Goal: Participate in discussion: Engage in conversation with other users on a specific topic

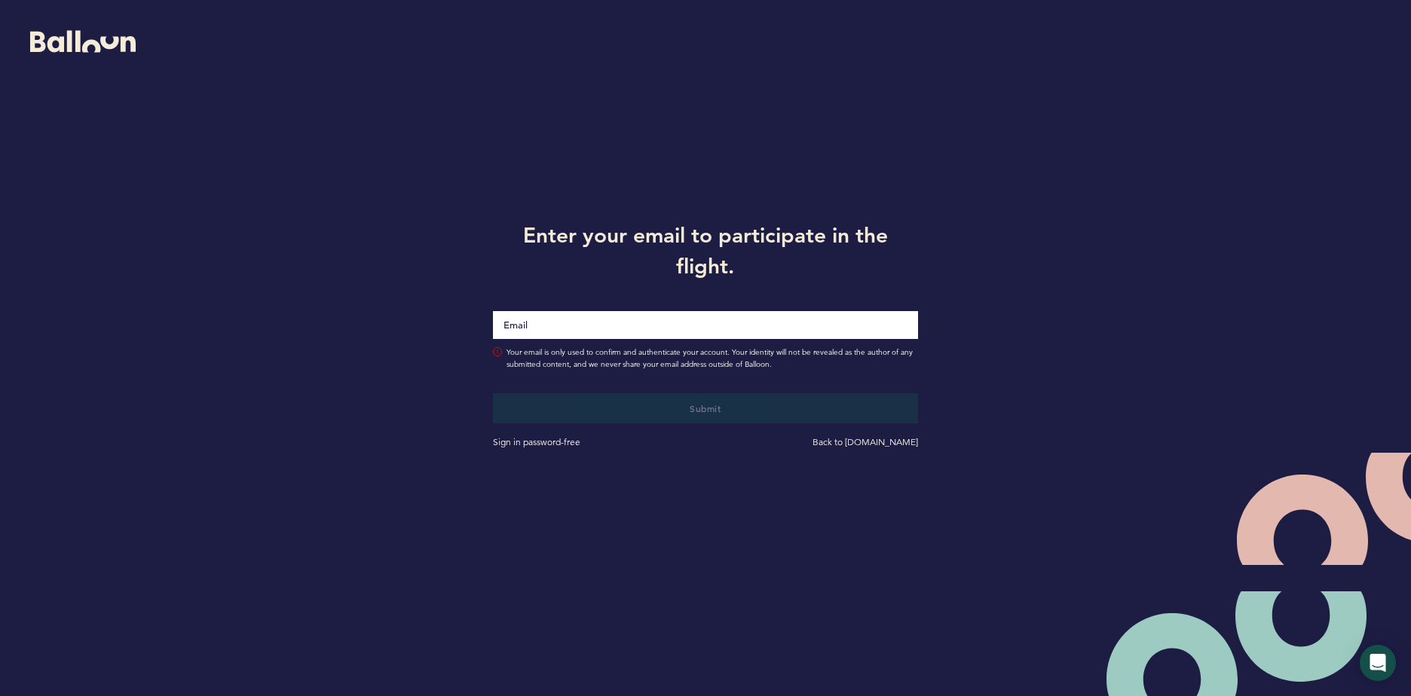
click at [582, 325] on input "Email" at bounding box center [705, 325] width 425 height 28
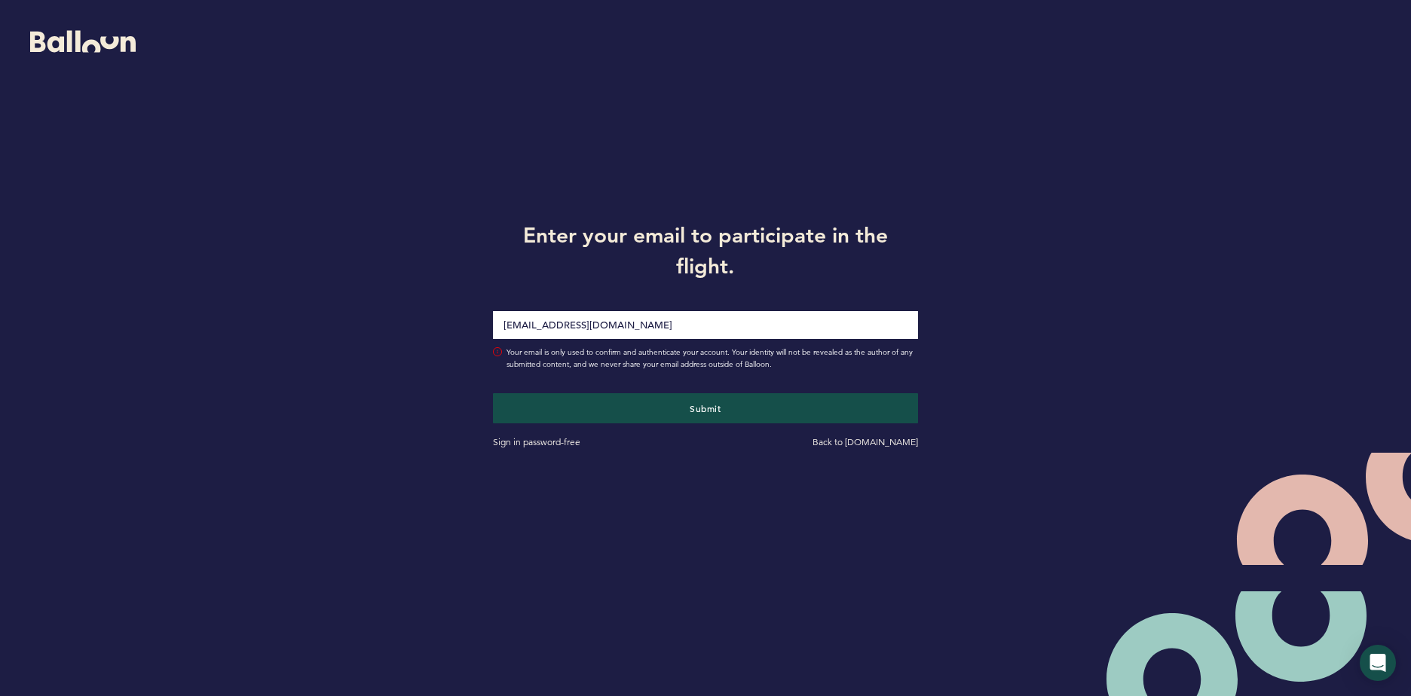
type input "[EMAIL_ADDRESS][DOMAIN_NAME]"
click at [331, 305] on div "Enter your email to participate in the flight. cpendino@astros.com Your email i…" at bounding box center [705, 333] width 1411 height 666
click at [675, 402] on button "Submit" at bounding box center [706, 408] width 438 height 31
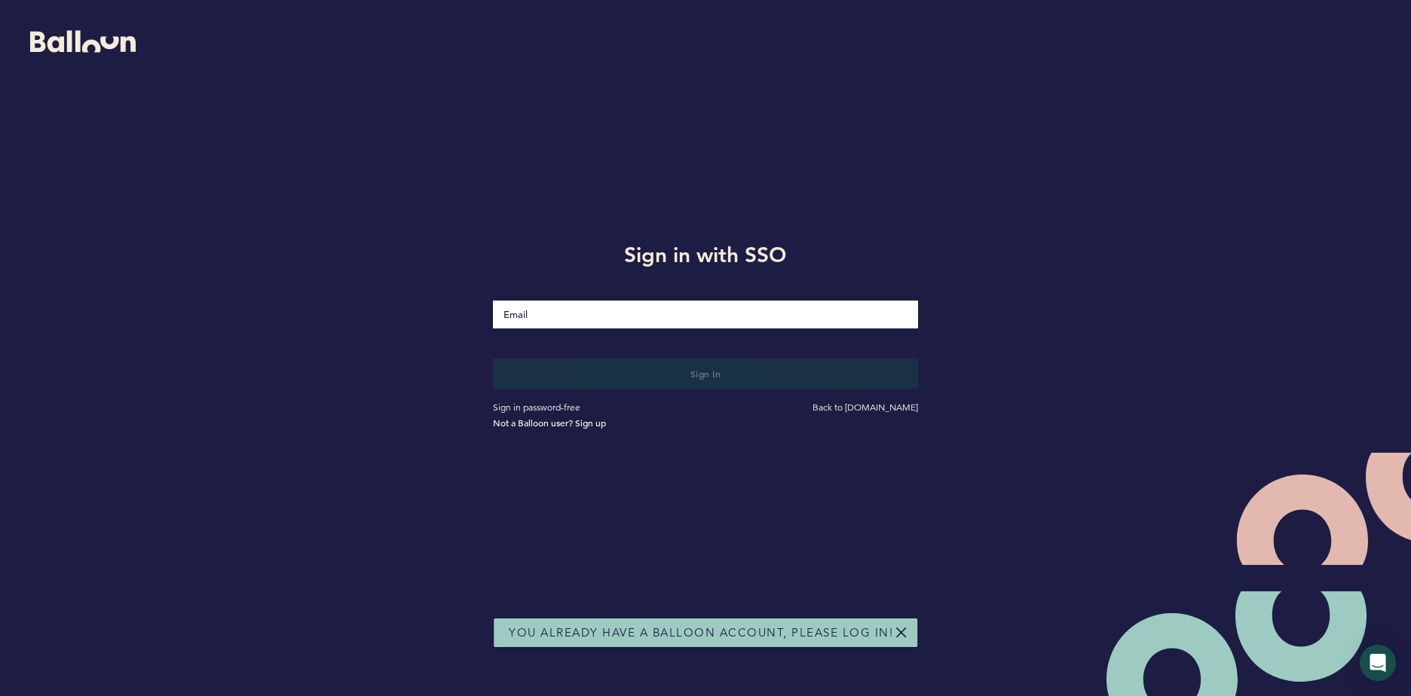
click at [558, 322] on input "Email" at bounding box center [705, 315] width 425 height 28
type input "[EMAIL_ADDRESS][DOMAIN_NAME]"
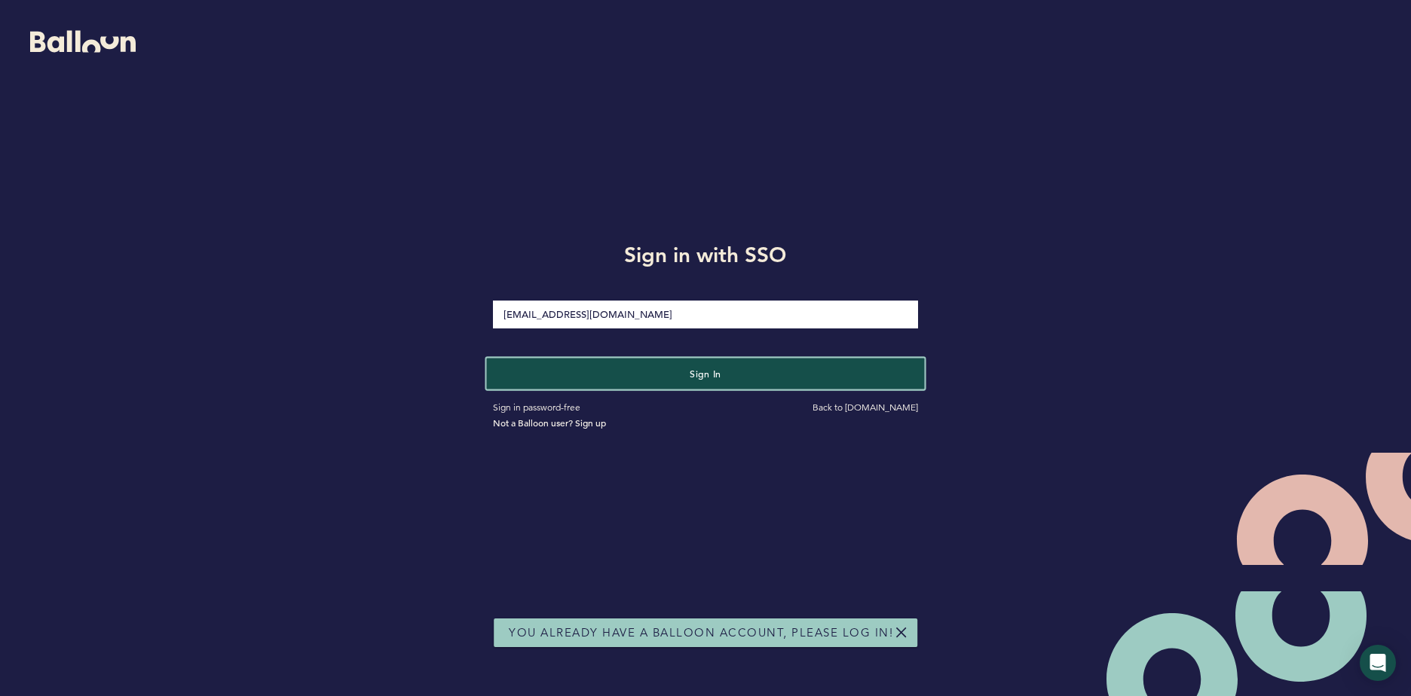
click at [558, 377] on button "Sign in" at bounding box center [706, 373] width 438 height 31
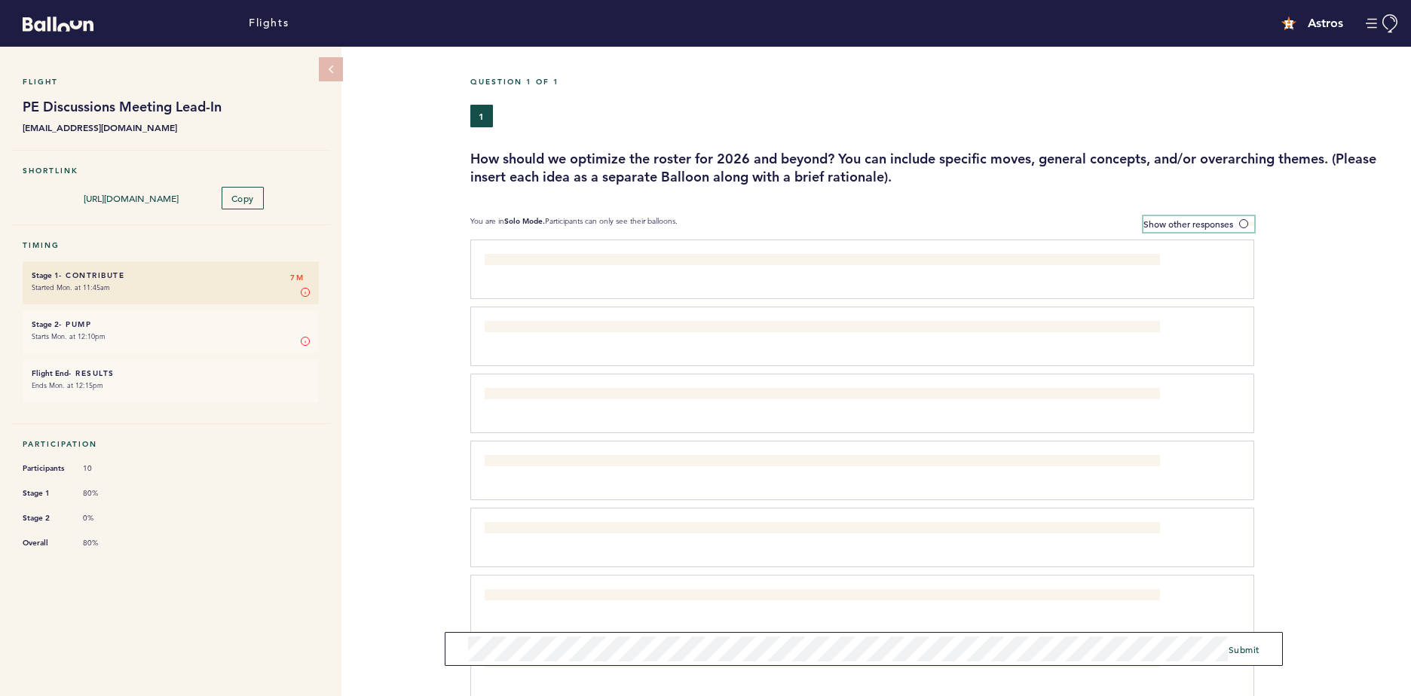
click at [1246, 230] on label "Show other responses" at bounding box center [1198, 224] width 111 height 16
click at [0, 0] on input "Show other responses" at bounding box center [0, 0] width 0 height 0
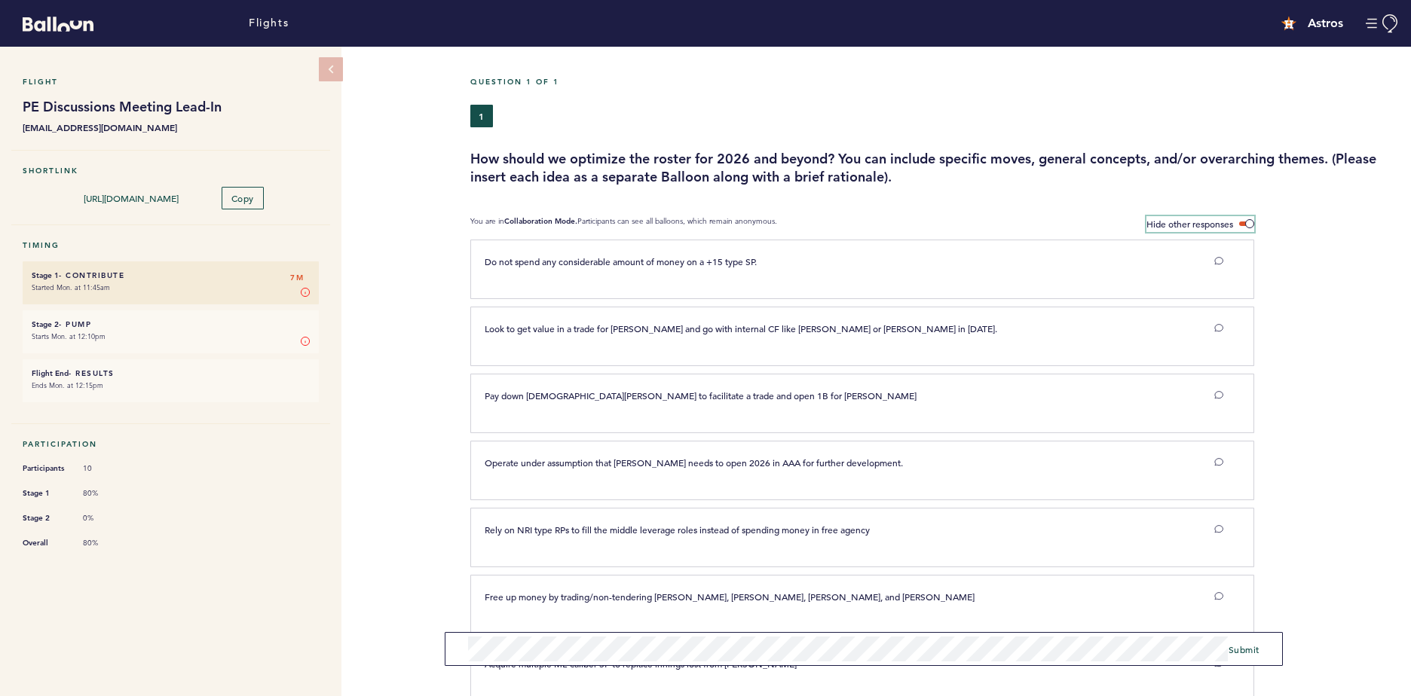
click at [1247, 222] on span at bounding box center [1246, 224] width 15 height 5
click at [0, 0] on input "Hide other responses" at bounding box center [0, 0] width 0 height 0
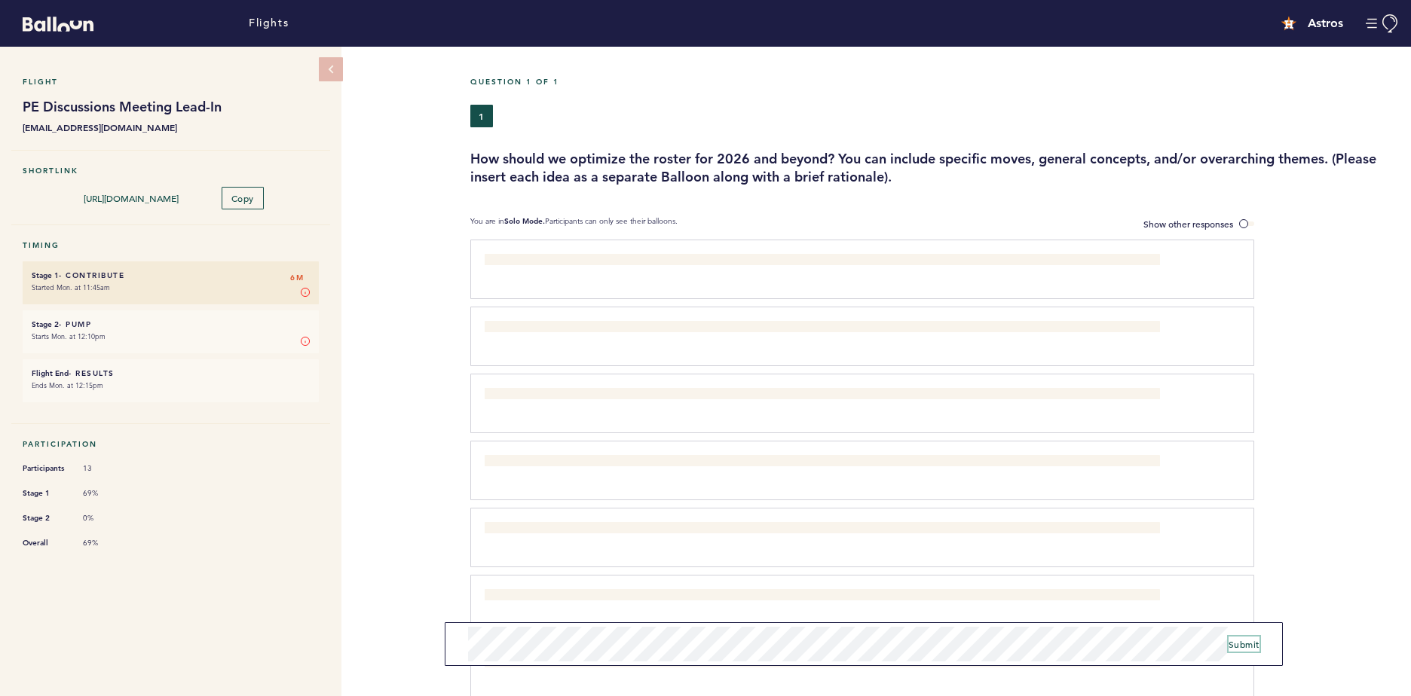
click at [1243, 647] on span "Submit" at bounding box center [1243, 644] width 31 height 12
click at [1112, 654] on form "Submit" at bounding box center [864, 649] width 838 height 34
click at [1248, 649] on span "Submit" at bounding box center [1243, 649] width 31 height 12
click at [1241, 226] on span at bounding box center [1246, 224] width 15 height 5
click at [0, 0] on input "Show other responses" at bounding box center [0, 0] width 0 height 0
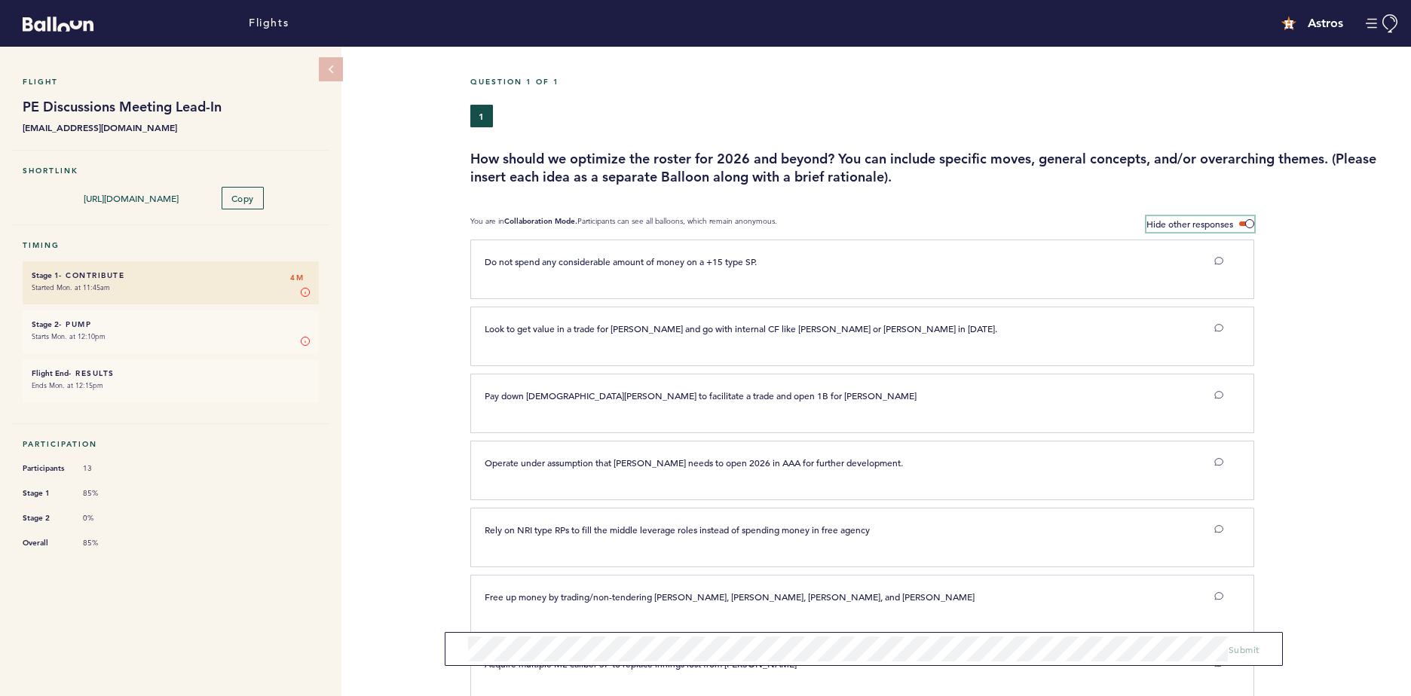
click at [1249, 224] on span at bounding box center [1246, 224] width 15 height 5
click at [0, 0] on input "Hide other responses" at bounding box center [0, 0] width 0 height 0
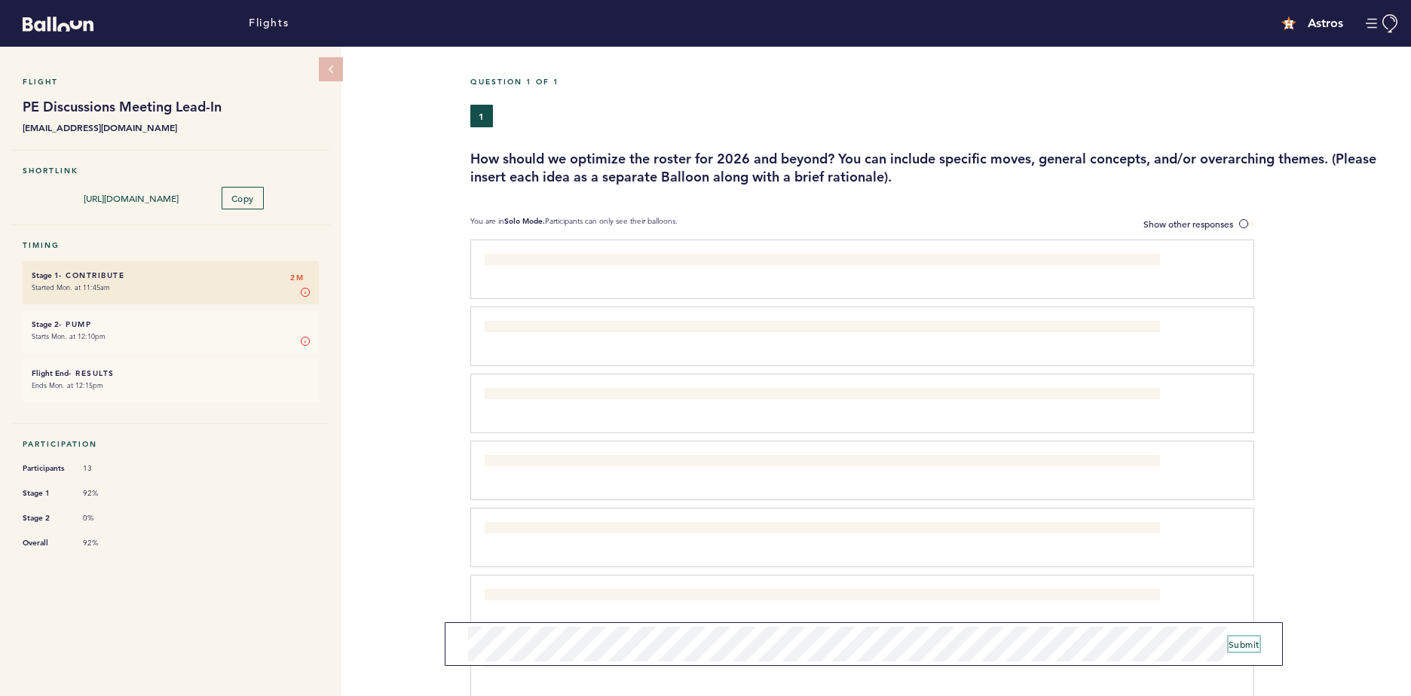
click at [1240, 646] on span "Submit" at bounding box center [1243, 644] width 31 height 12
click at [1245, 222] on span at bounding box center [1246, 224] width 15 height 5
click at [0, 0] on input "Show other responses" at bounding box center [0, 0] width 0 height 0
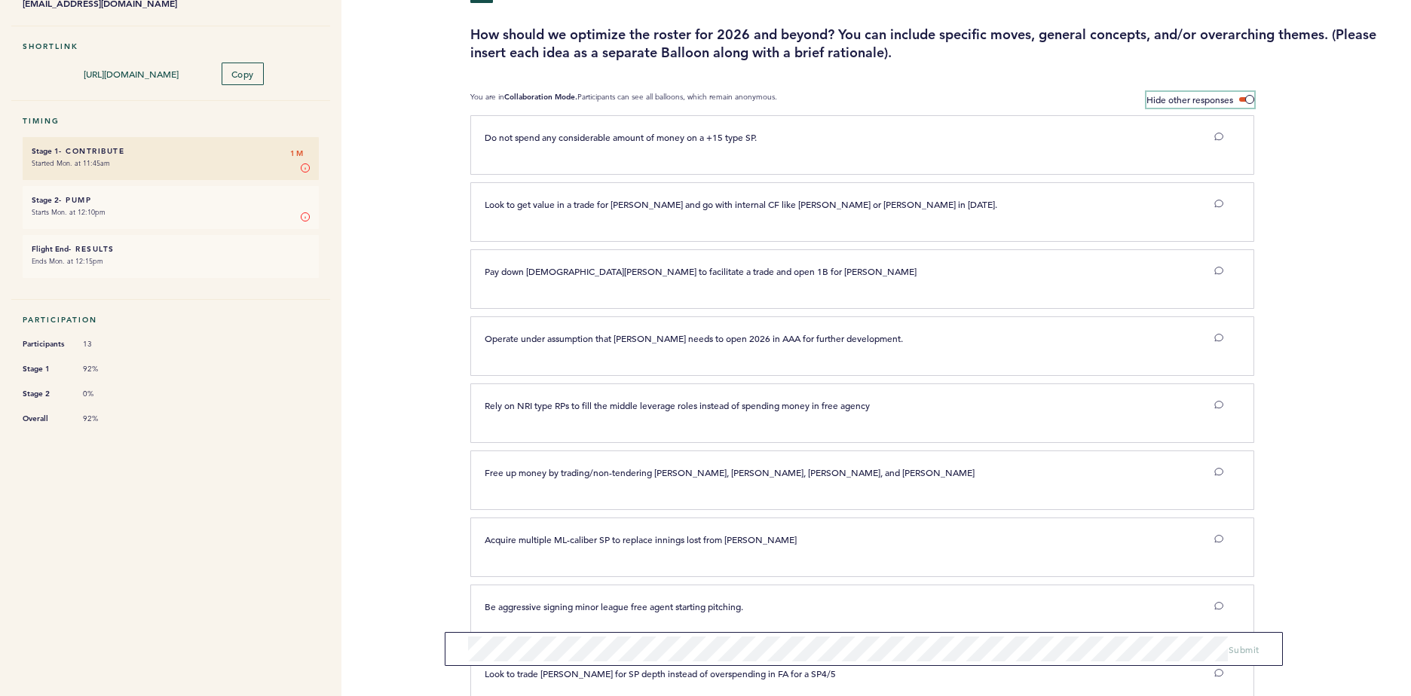
scroll to position [125, 0]
click at [1246, 99] on span at bounding box center [1246, 98] width 15 height 5
click at [0, 0] on input "Hide other responses" at bounding box center [0, 0] width 0 height 0
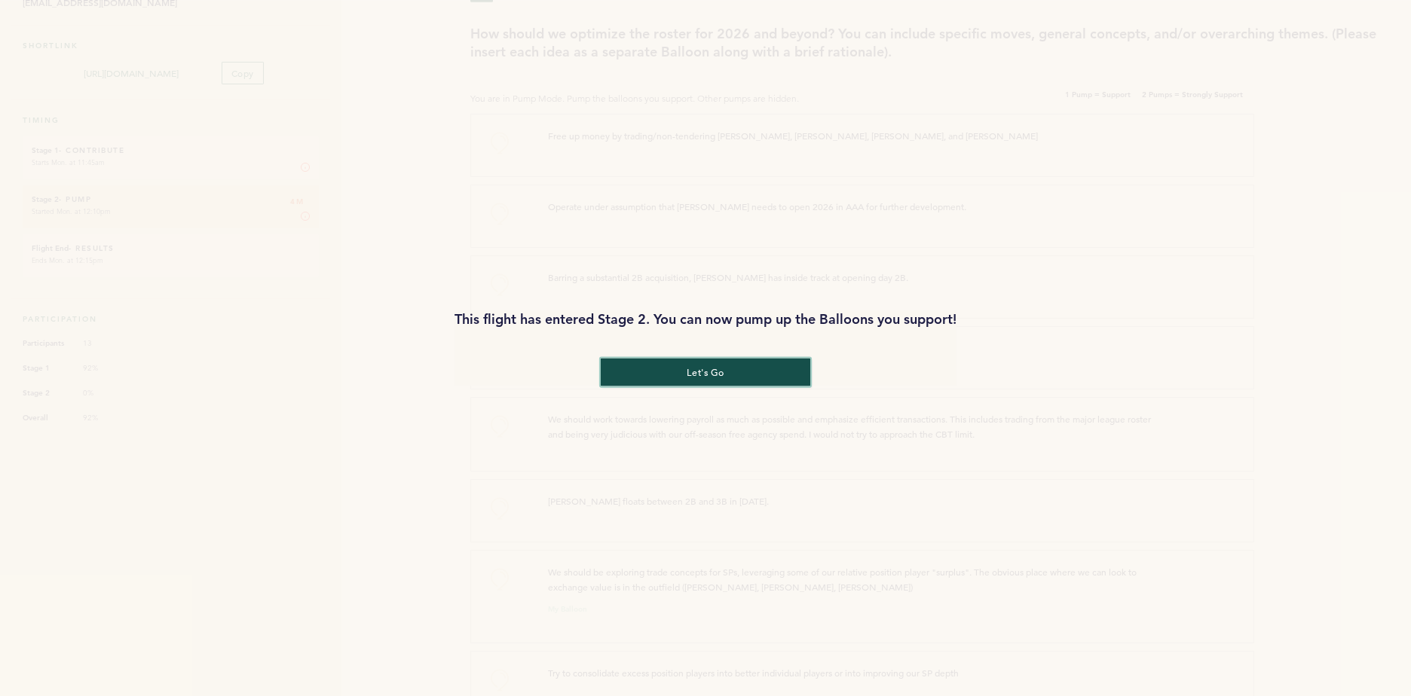
click at [785, 371] on button "let's go" at bounding box center [705, 372] width 209 height 28
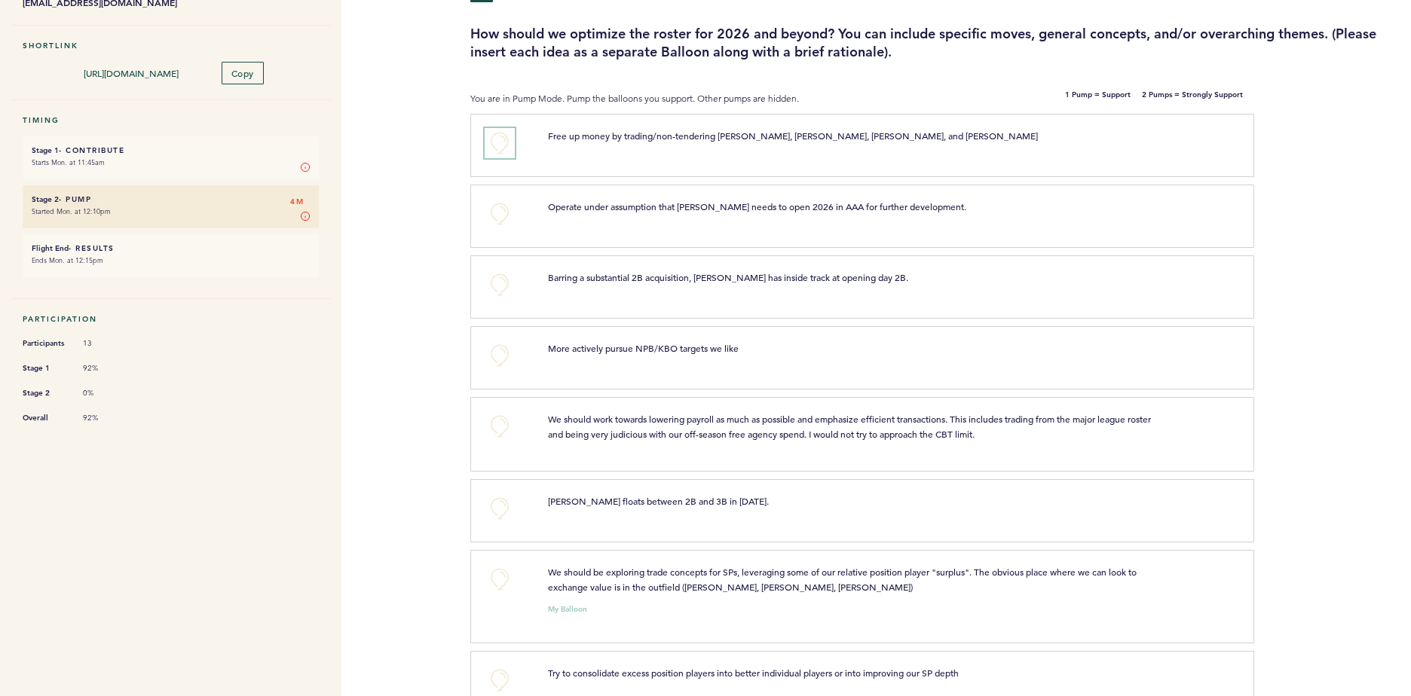
click at [494, 141] on button "+0" at bounding box center [499, 143] width 30 height 30
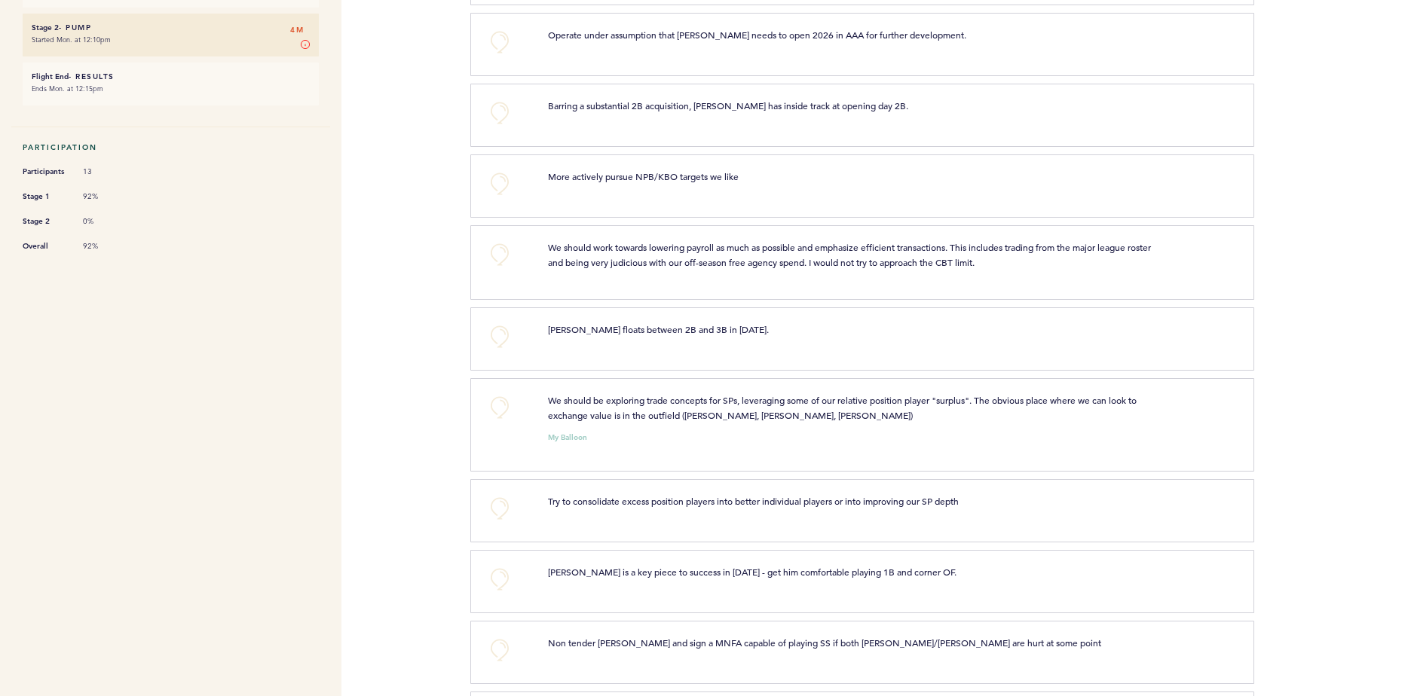
scroll to position [304, 0]
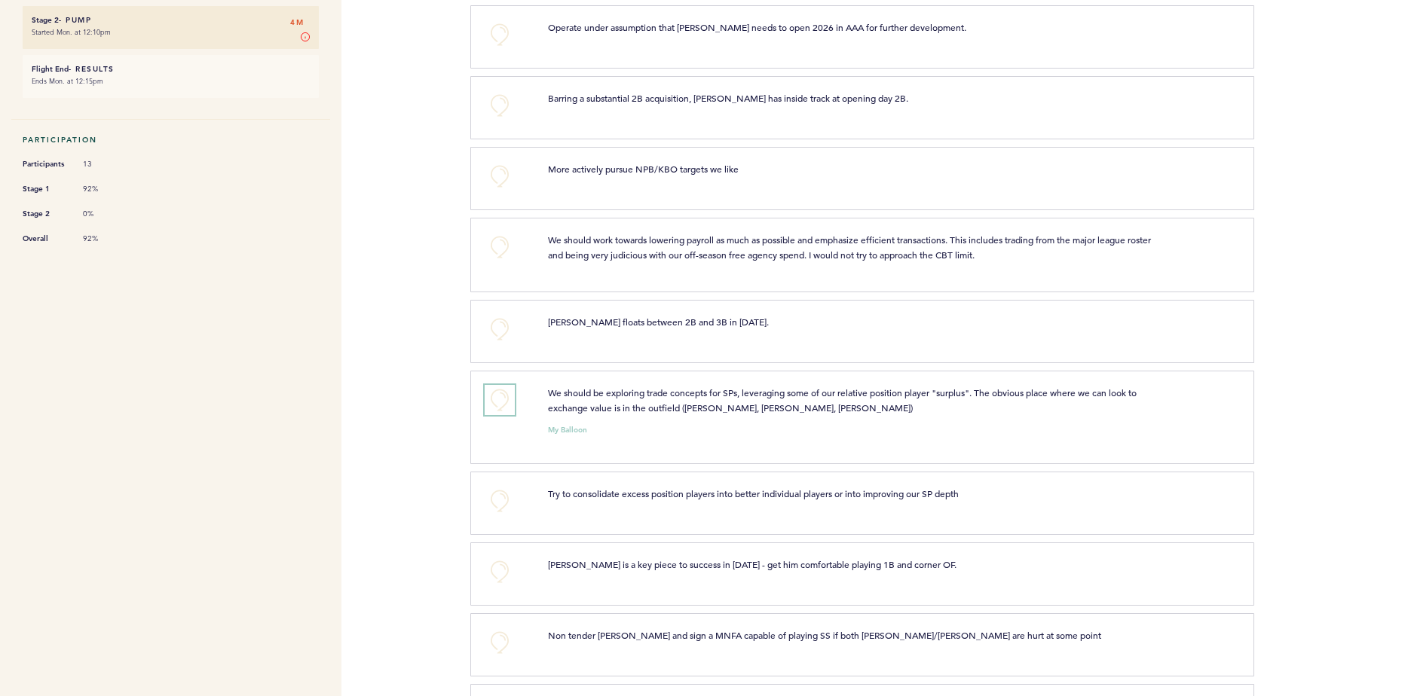
click at [499, 395] on button "+0" at bounding box center [499, 400] width 30 height 30
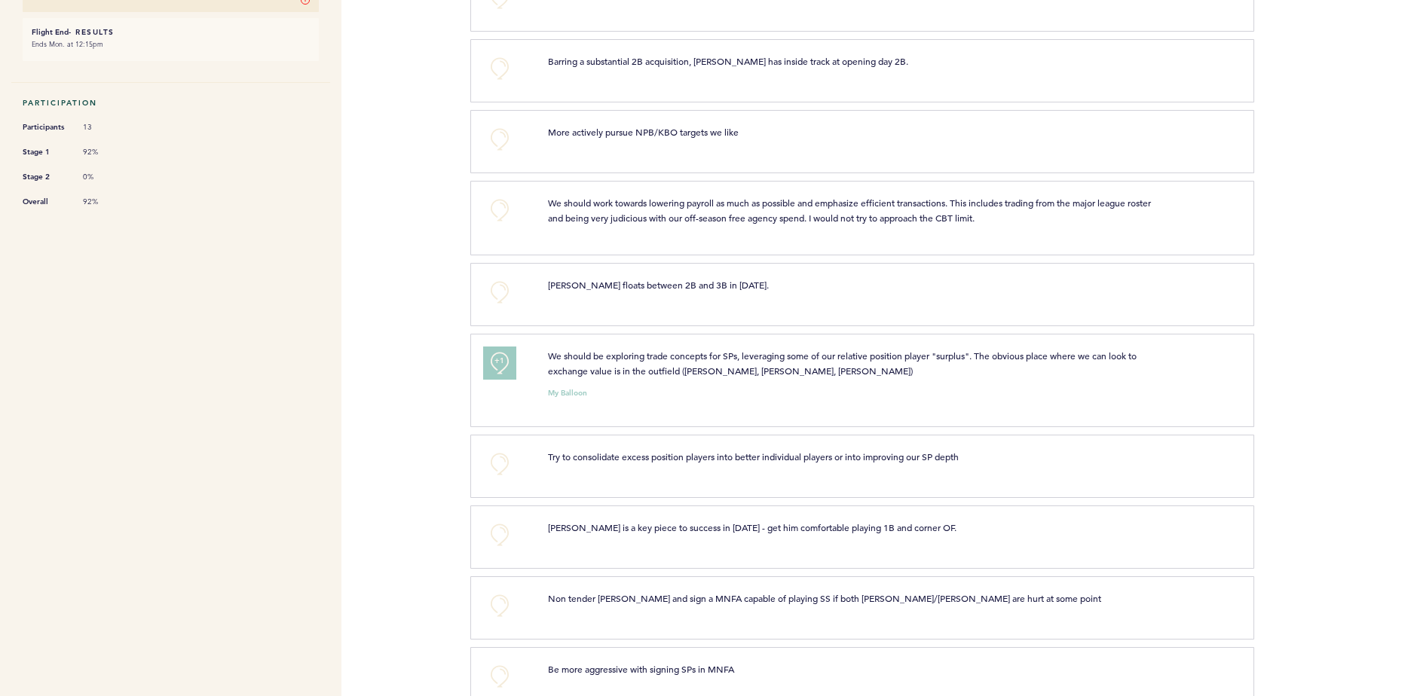
scroll to position [342, 0]
click at [496, 466] on button "+0" at bounding box center [499, 463] width 30 height 30
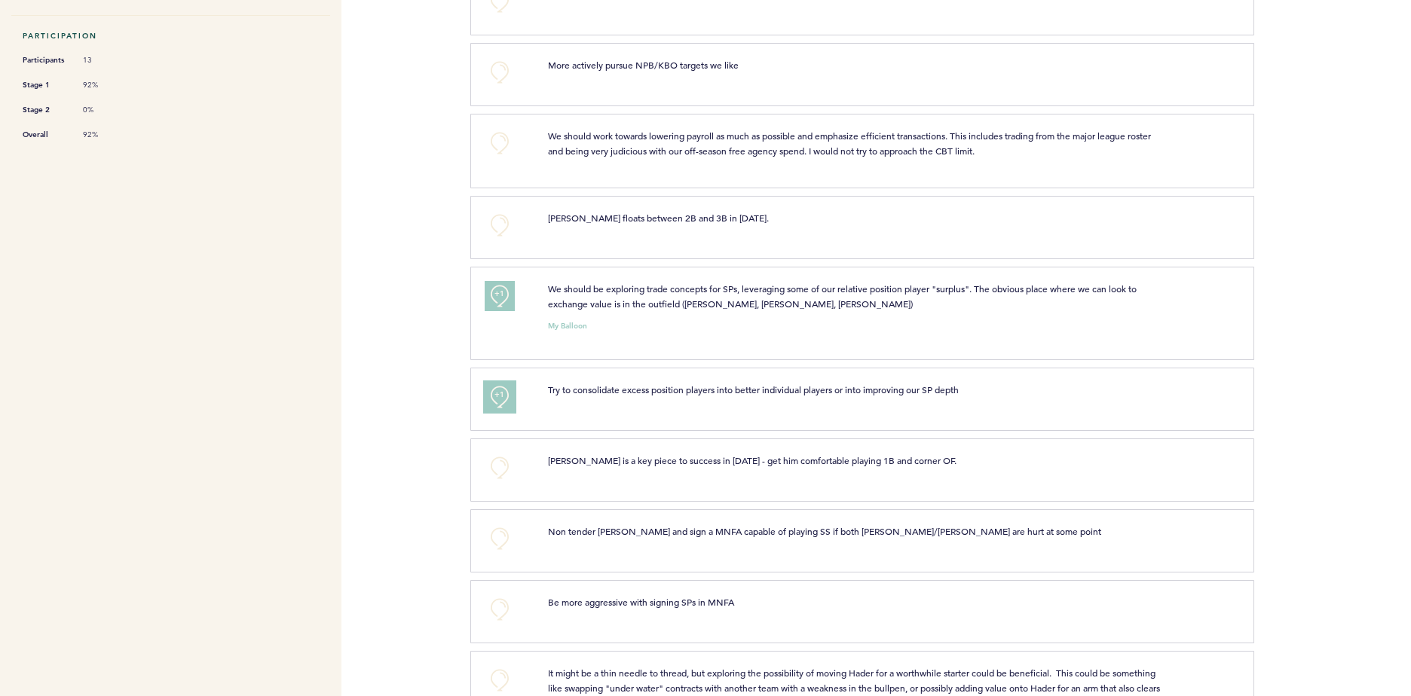
scroll to position [409, 0]
click at [499, 468] on button "+0" at bounding box center [499, 467] width 30 height 30
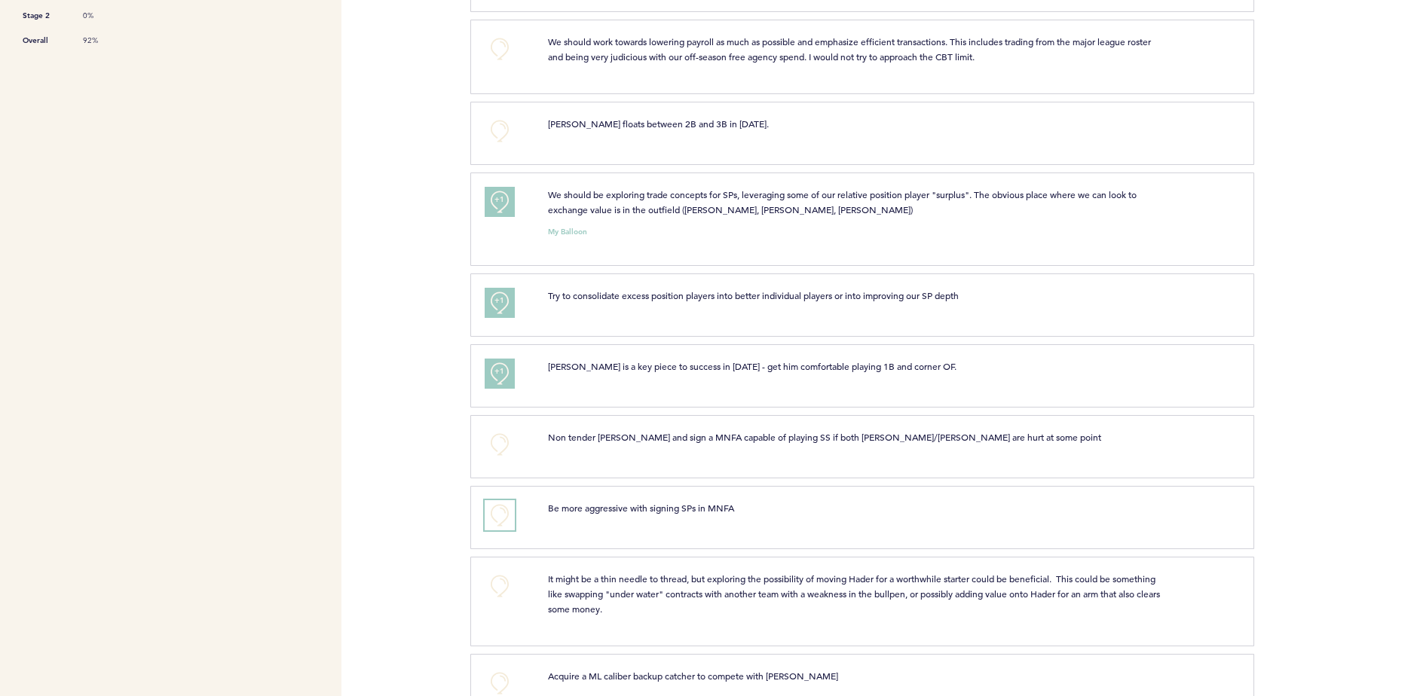
click at [500, 515] on button "+0" at bounding box center [499, 515] width 30 height 30
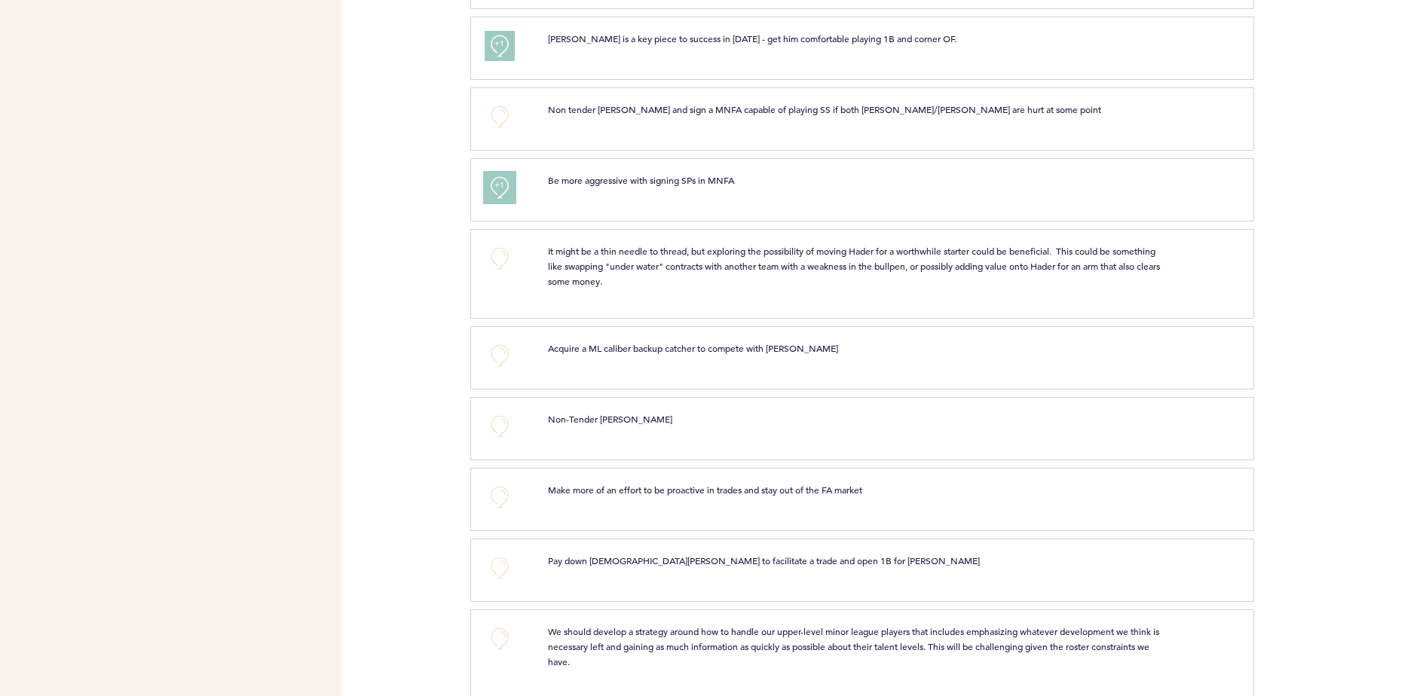
scroll to position [831, 0]
click at [494, 573] on button "+0" at bounding box center [499, 567] width 30 height 30
click at [497, 491] on button "+0" at bounding box center [499, 496] width 30 height 30
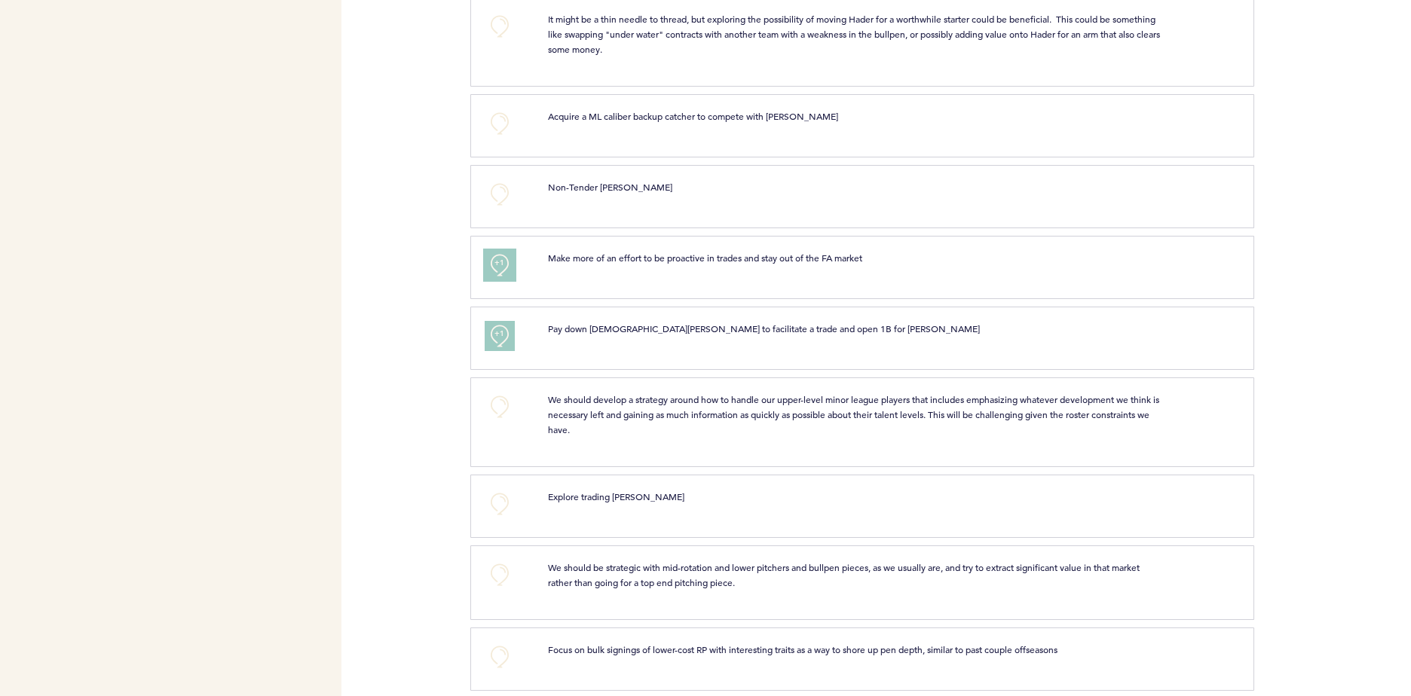
scroll to position [1063, 0]
click at [497, 500] on button "+0" at bounding box center [499, 503] width 30 height 30
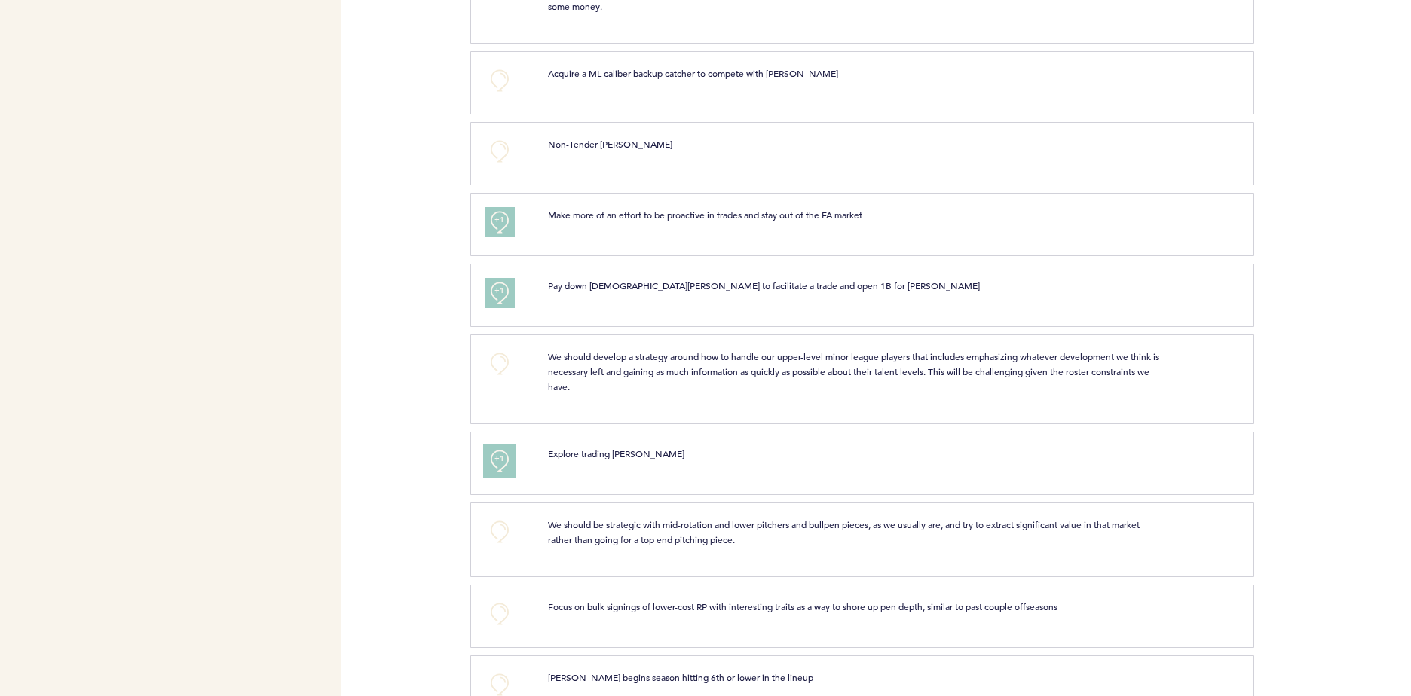
scroll to position [1105, 0]
click at [494, 527] on button "+0" at bounding box center [499, 532] width 30 height 30
click at [506, 615] on button "+0" at bounding box center [499, 614] width 30 height 30
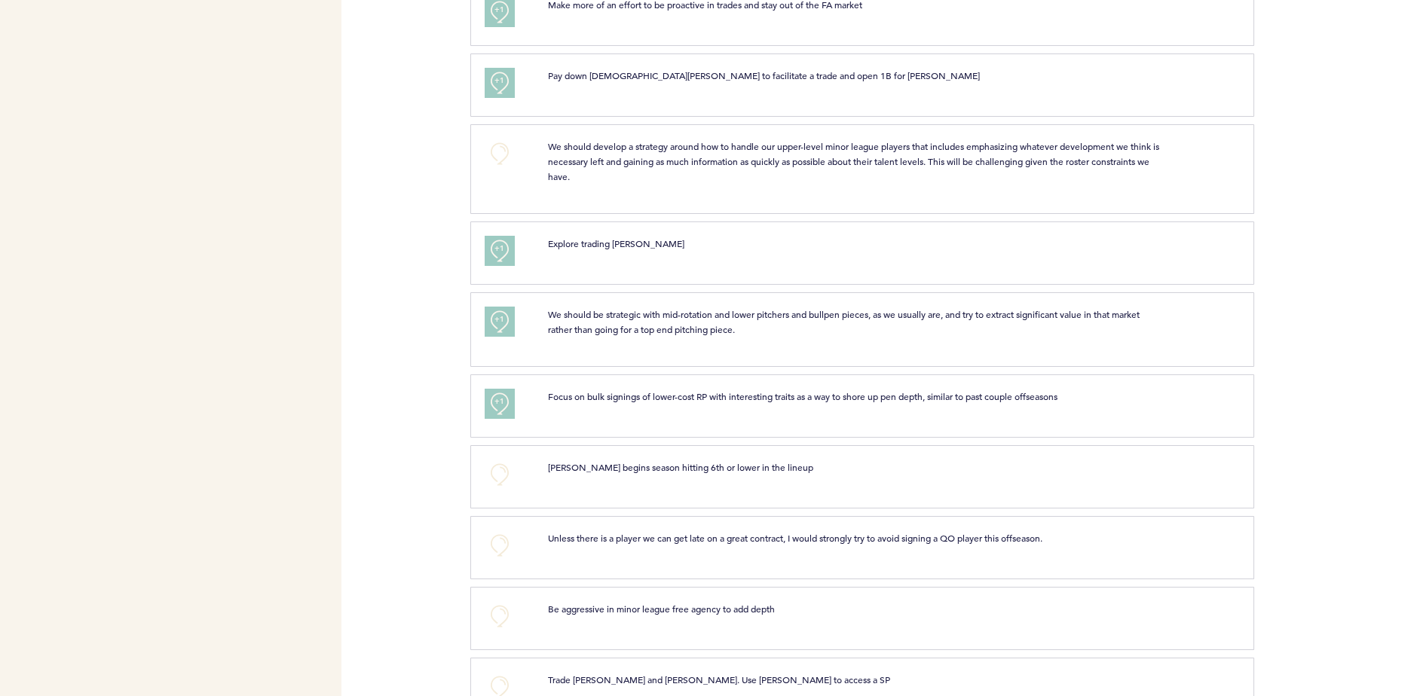
scroll to position [1327, 0]
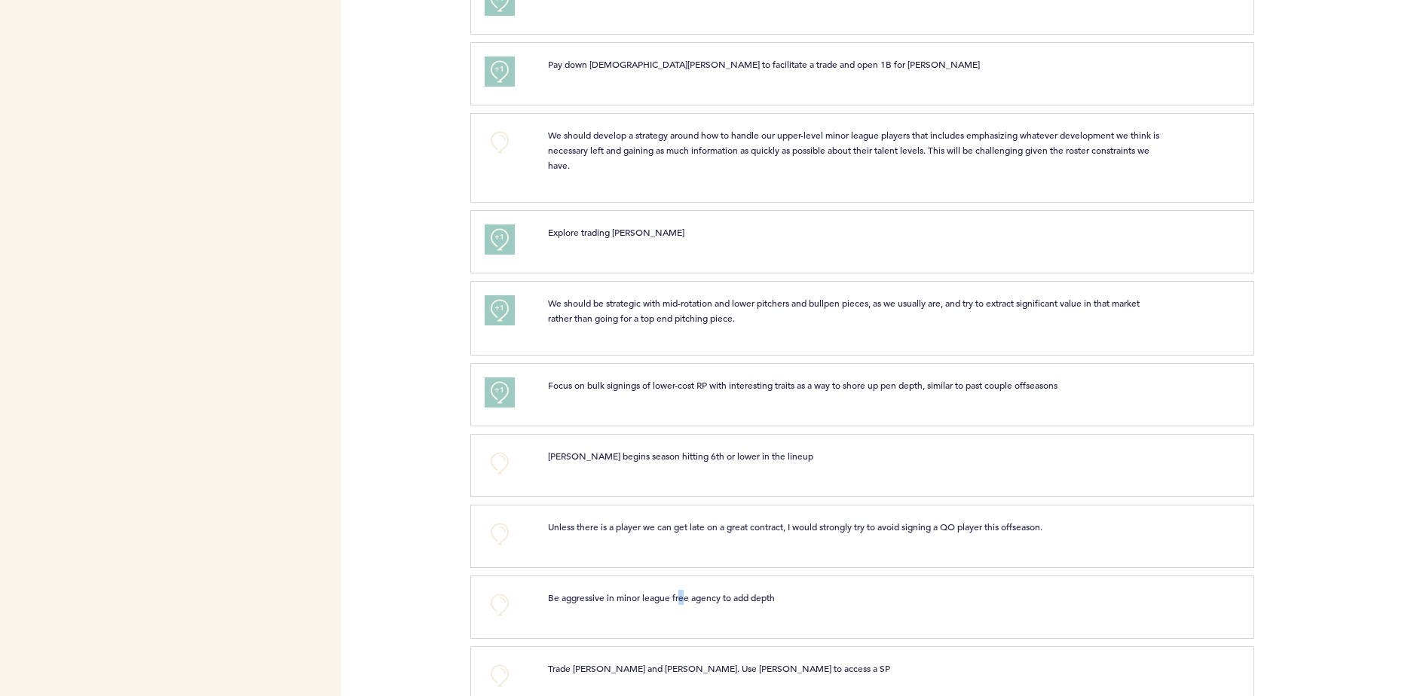
click at [682, 577] on div "+0 Be aggressive in minor league free agency to add depth clear submit" at bounding box center [862, 607] width 784 height 63
click at [495, 533] on button "+0" at bounding box center [499, 534] width 30 height 30
click at [0, 0] on span "+0" at bounding box center [0, 0] width 0 height 0
click at [743, 593] on span "Be aggressive in minor league free agency to add depth" at bounding box center [661, 597] width 227 height 12
click at [500, 604] on button "+0" at bounding box center [499, 605] width 30 height 30
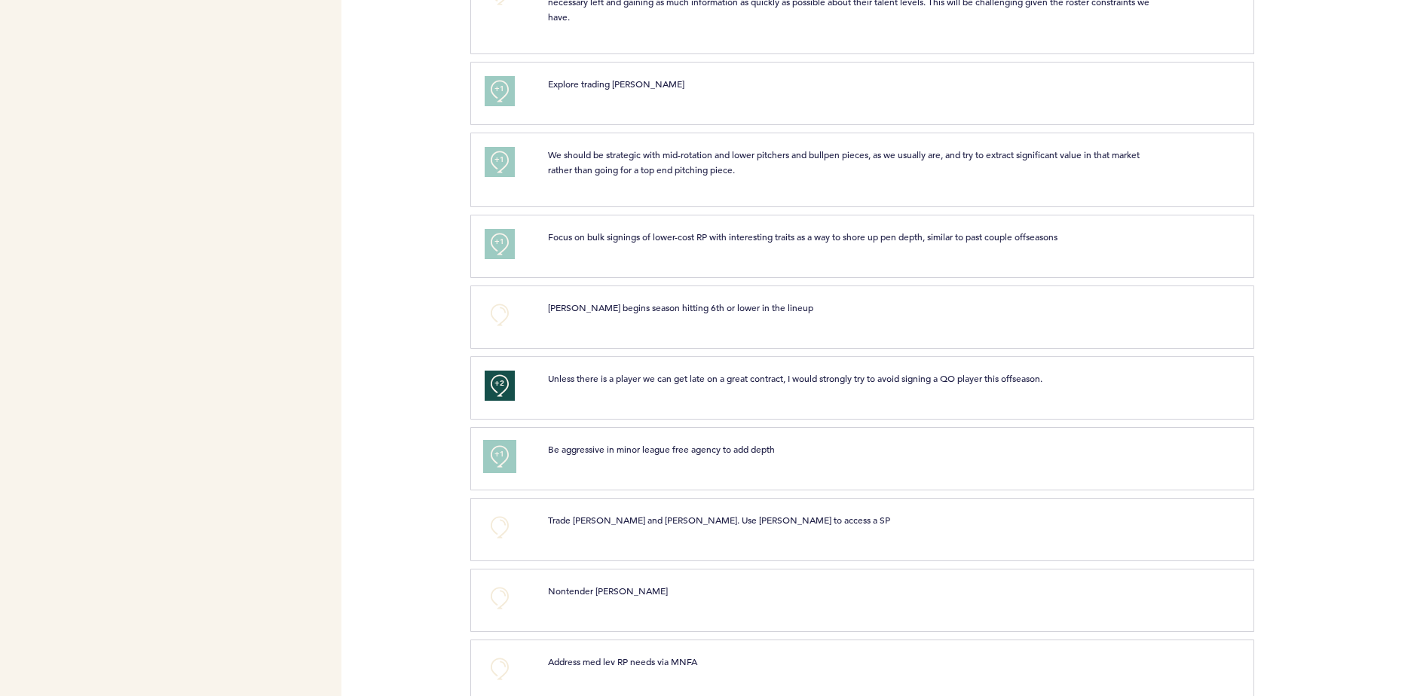
scroll to position [1568, 0]
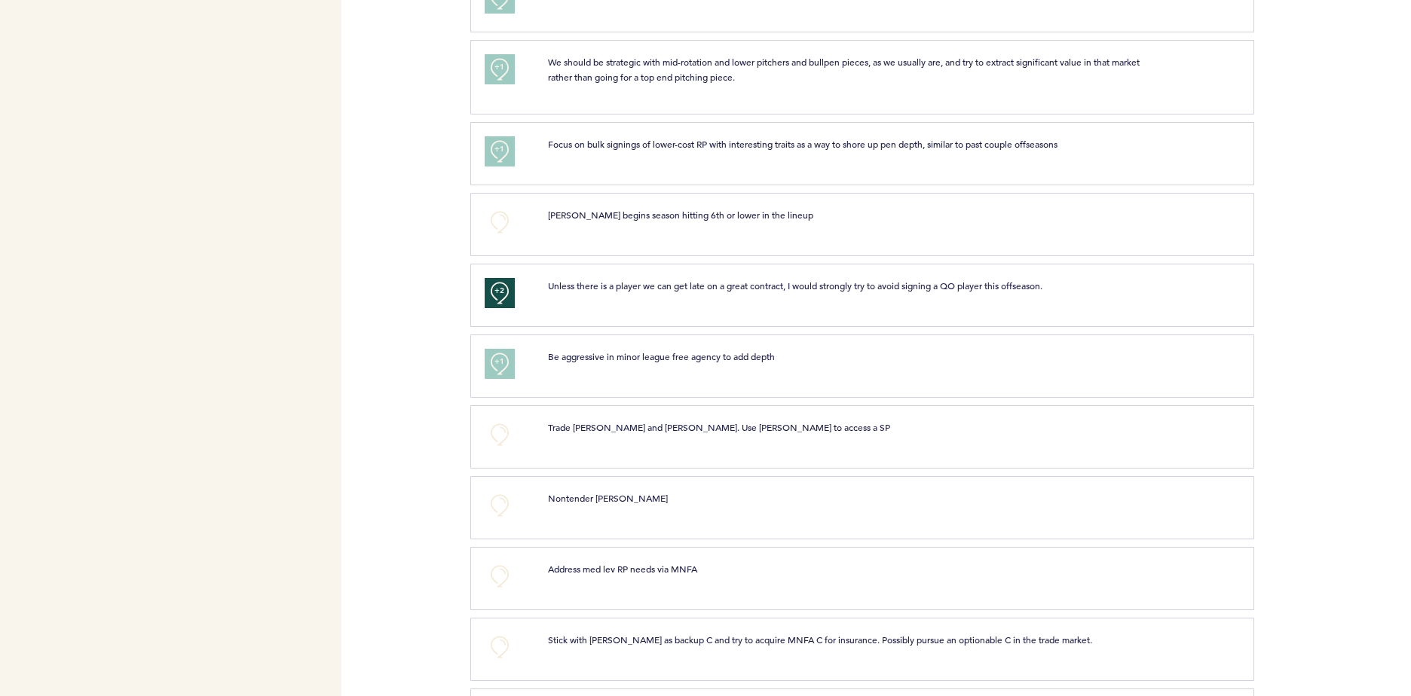
click at [492, 417] on div "+0 Trade [PERSON_NAME] and [PERSON_NAME]. Use [PERSON_NAME] to access a SP clea…" at bounding box center [862, 436] width 784 height 63
click at [497, 429] on button "+0" at bounding box center [499, 435] width 30 height 30
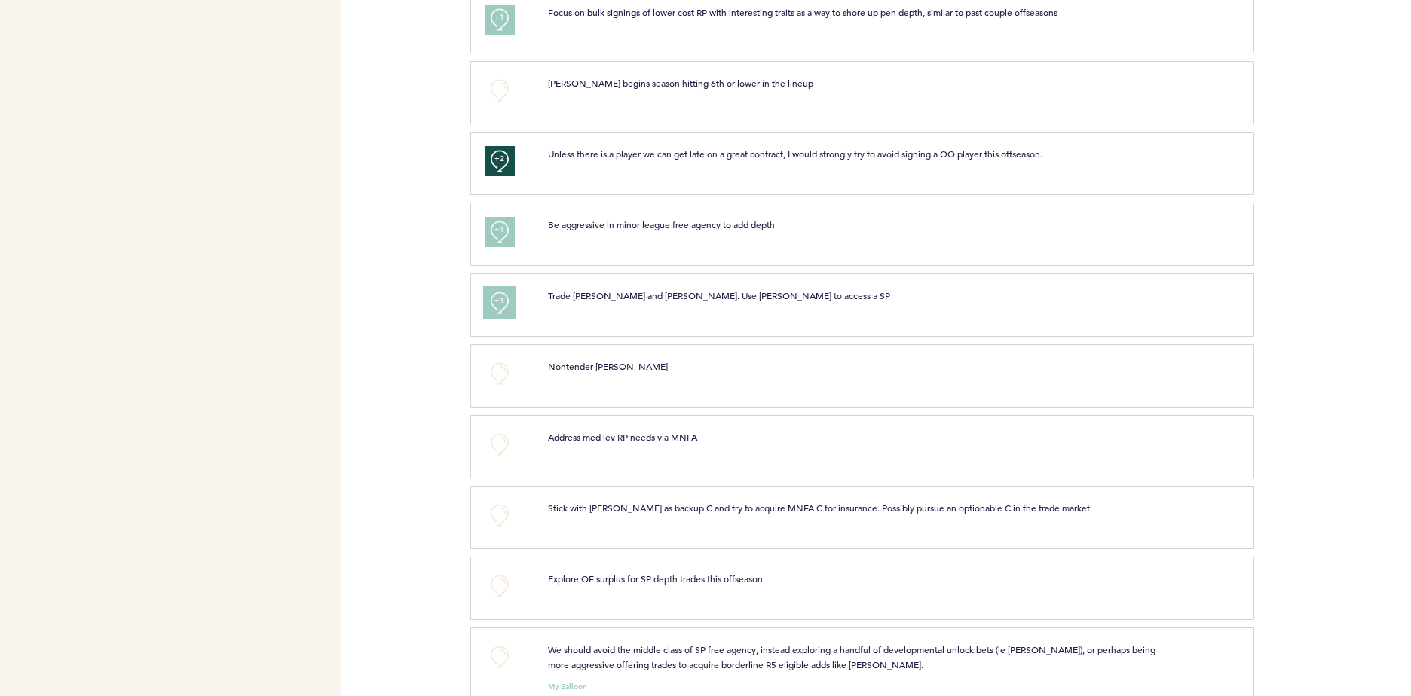
scroll to position [1703, 0]
click at [511, 512] on button "+0" at bounding box center [499, 512] width 30 height 30
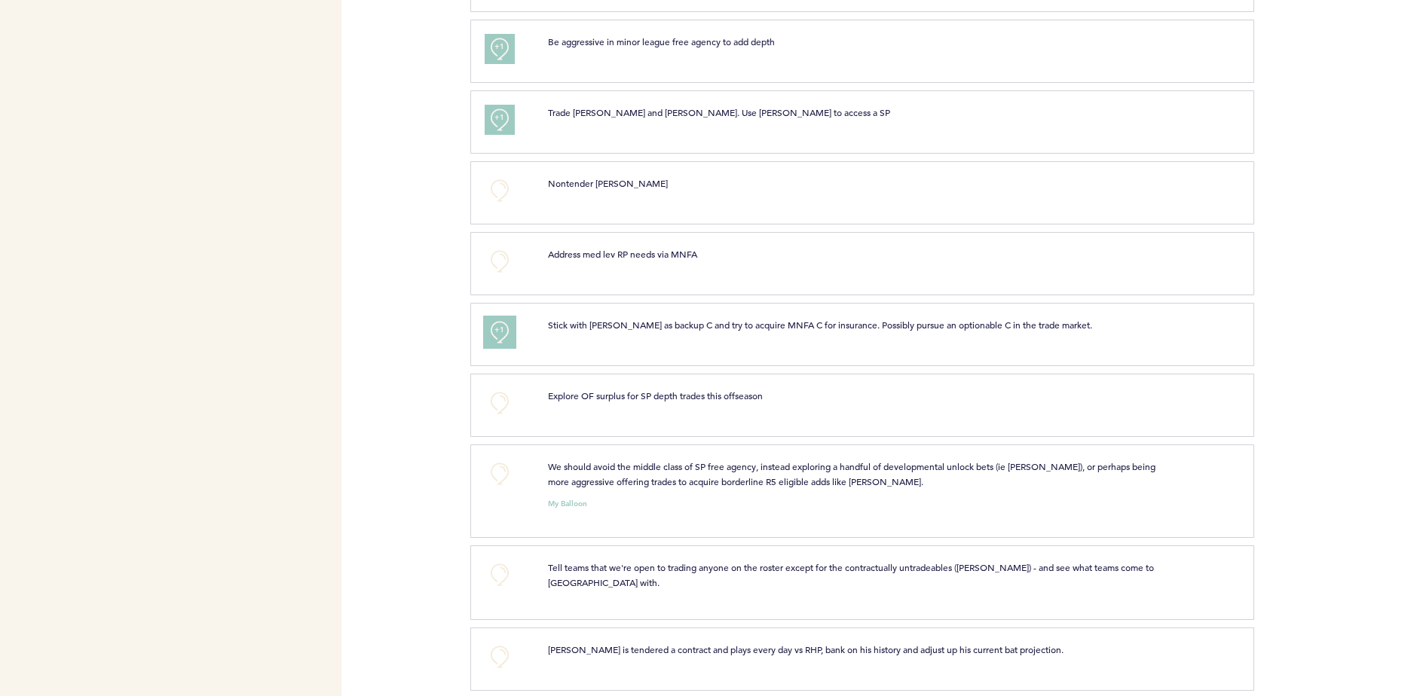
scroll to position [1883, 0]
click at [509, 475] on button "+0" at bounding box center [499, 474] width 30 height 30
click at [509, 475] on button "+1" at bounding box center [499, 474] width 30 height 30
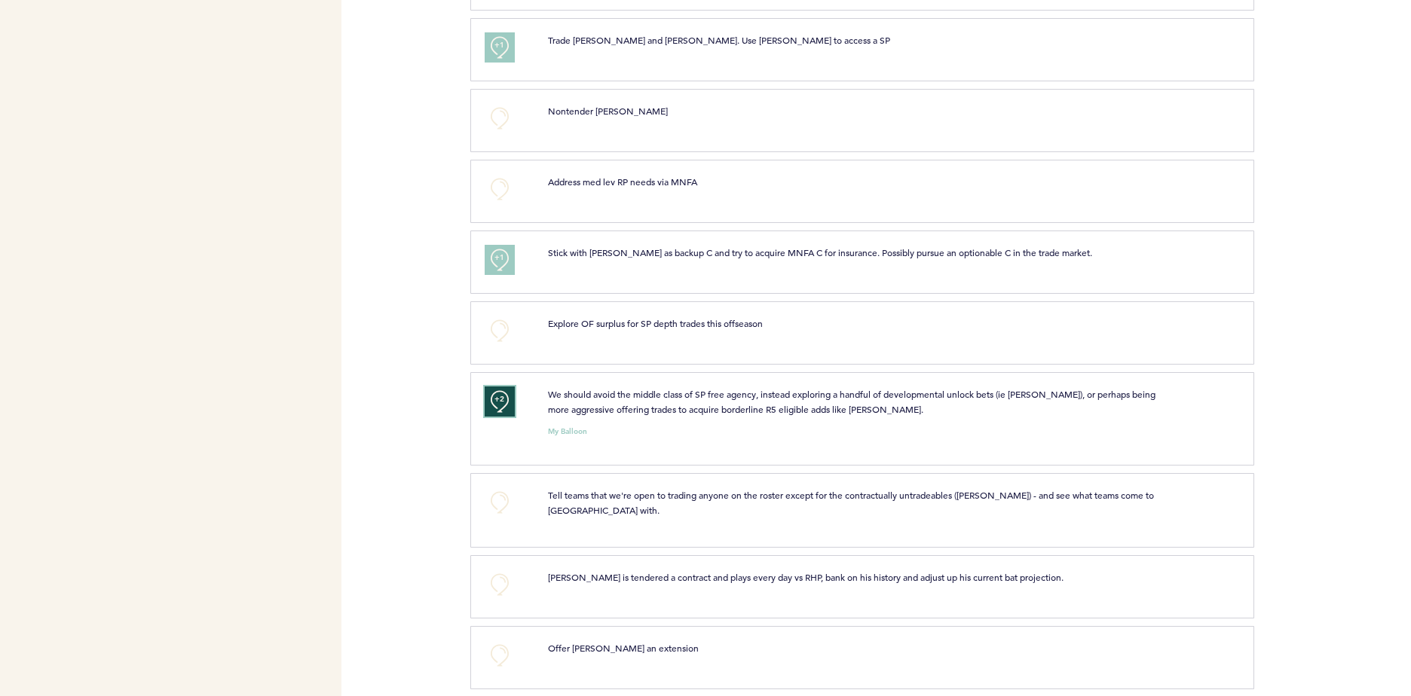
scroll to position [1955, 0]
click at [509, 332] on button "+0" at bounding box center [499, 331] width 30 height 30
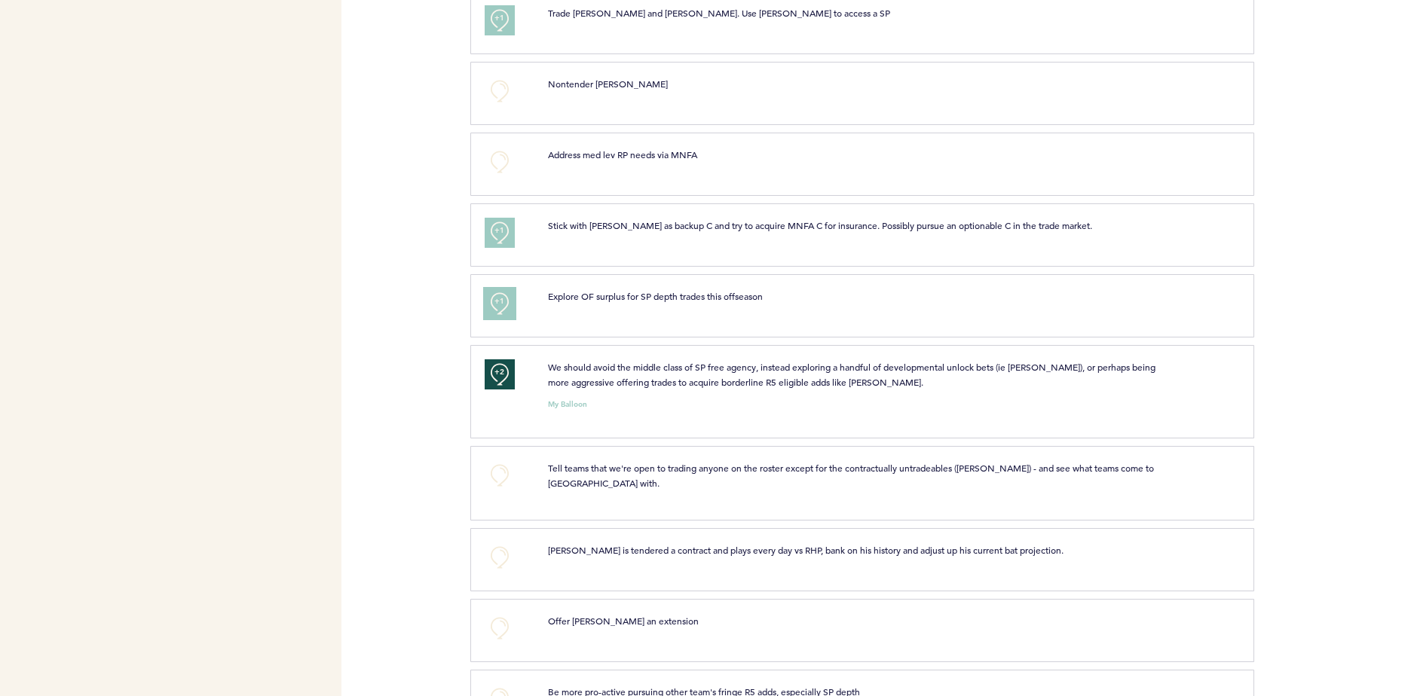
scroll to position [1982, 0]
click at [495, 475] on button "+0" at bounding box center [499, 475] width 30 height 30
click at [0, 0] on span "+0" at bounding box center [0, 0] width 0 height 0
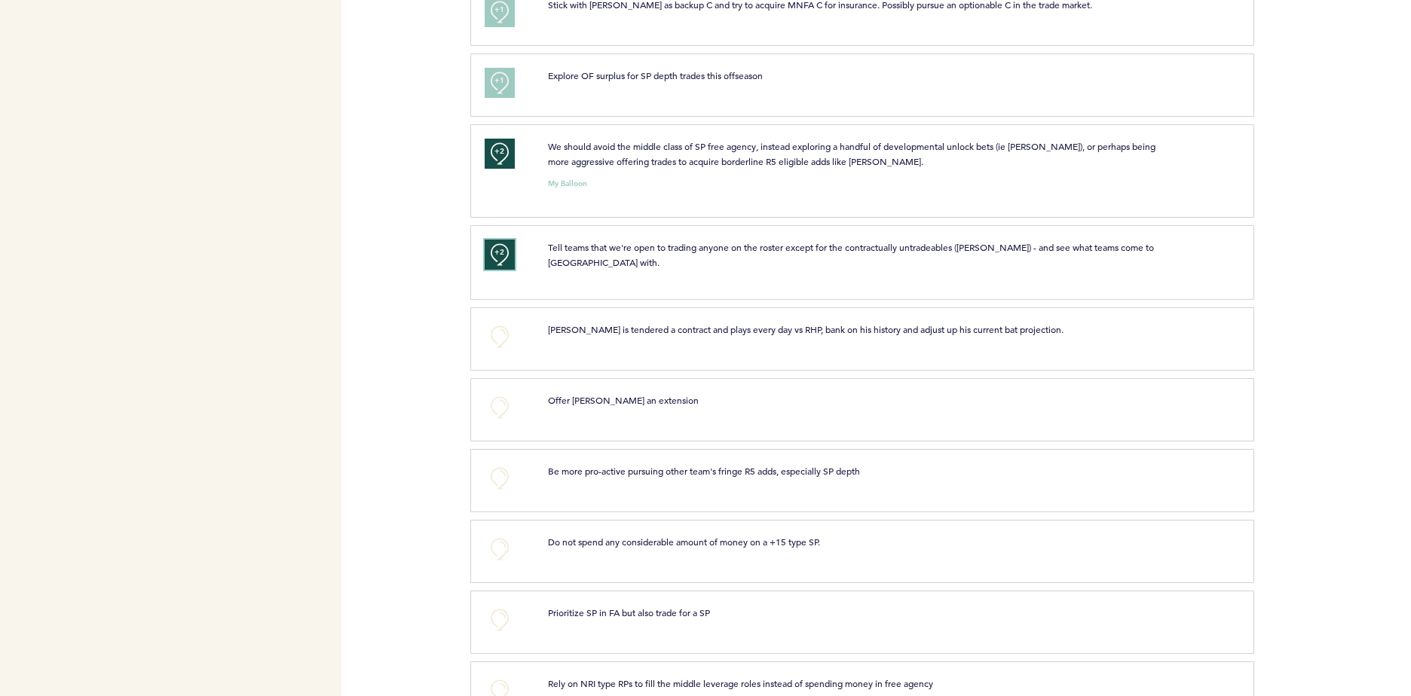
scroll to position [2213, 0]
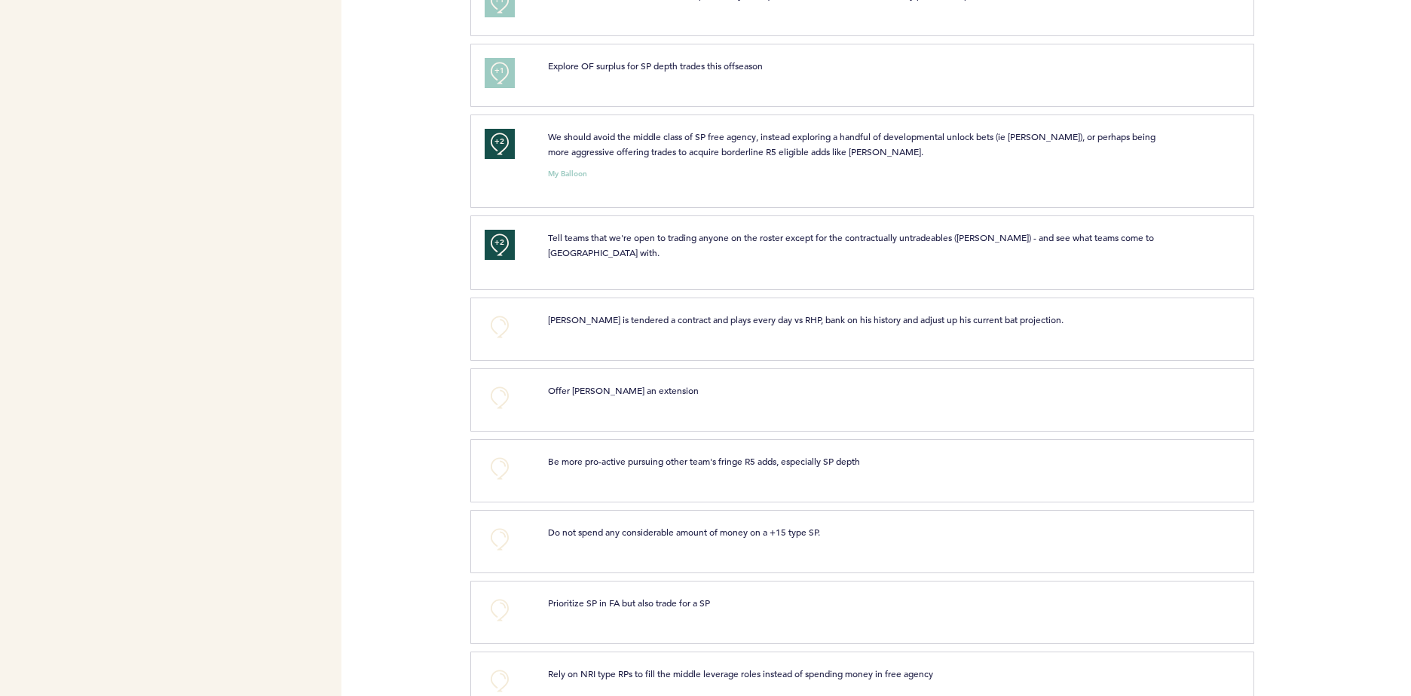
click at [473, 539] on div "+0" at bounding box center [504, 539] width 63 height 30
click at [506, 538] on button "+0" at bounding box center [499, 539] width 30 height 30
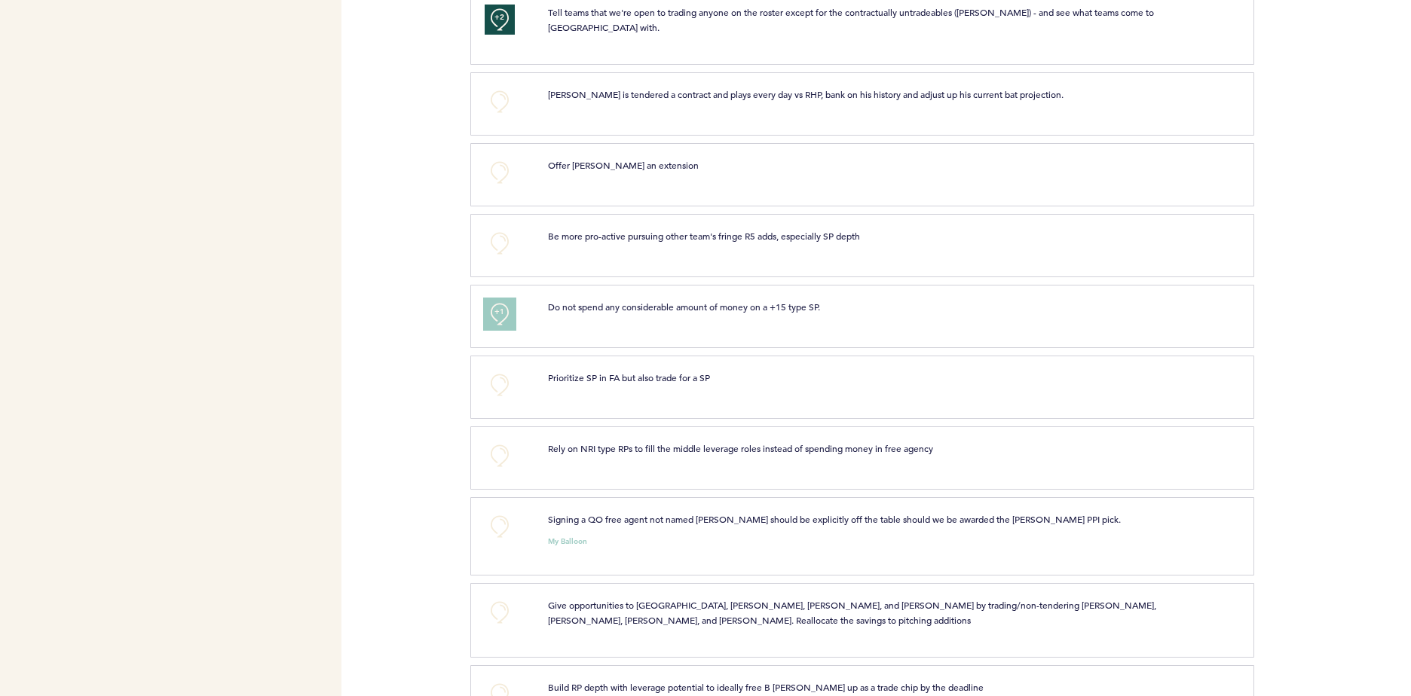
scroll to position [2440, 0]
click at [500, 522] on button "+0" at bounding box center [499, 525] width 30 height 30
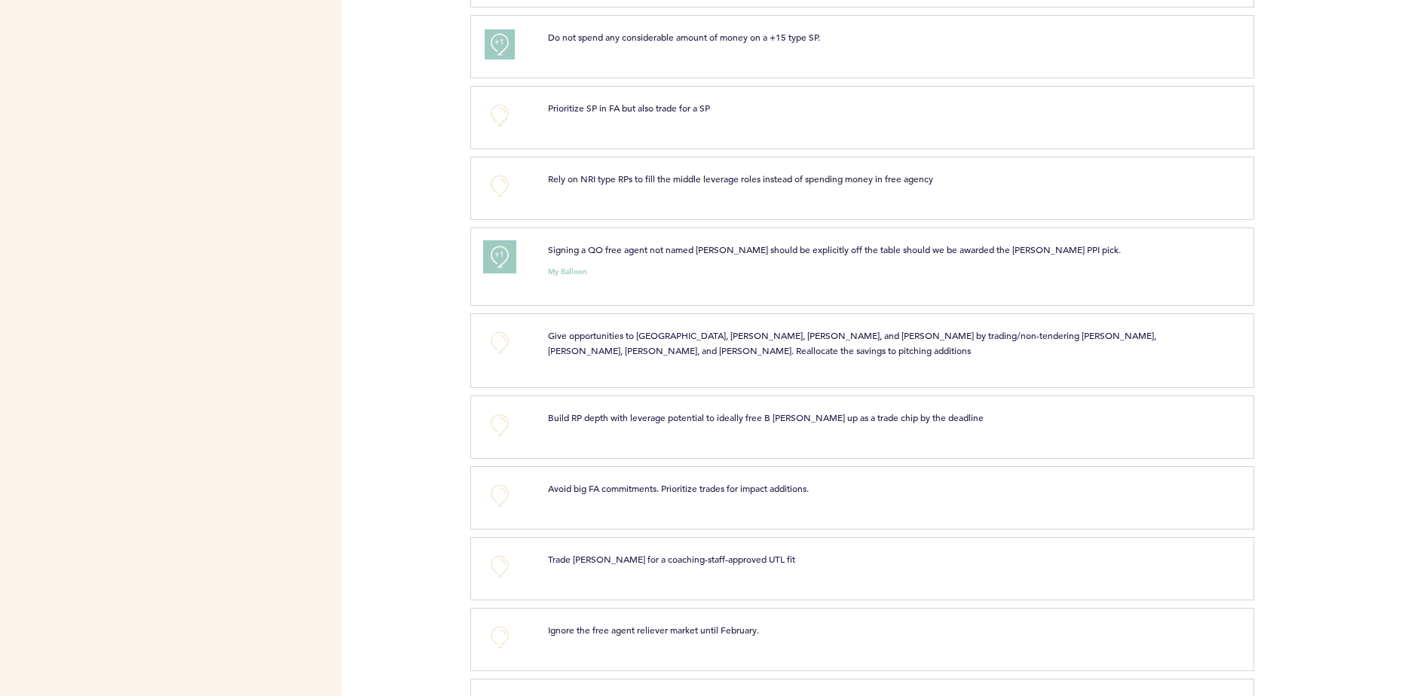
scroll to position [2709, 0]
click at [497, 561] on button "+0" at bounding box center [499, 566] width 30 height 30
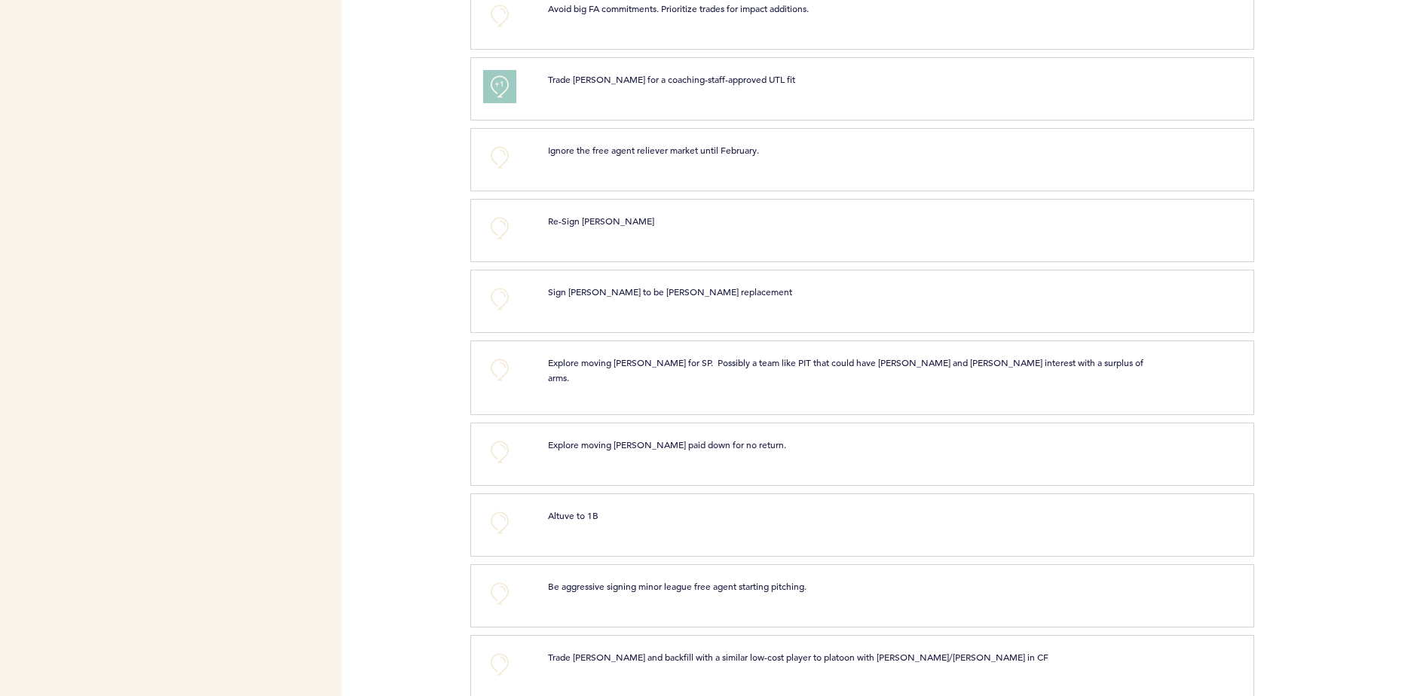
scroll to position [3188, 0]
click at [498, 444] on button "+0" at bounding box center [499, 452] width 30 height 30
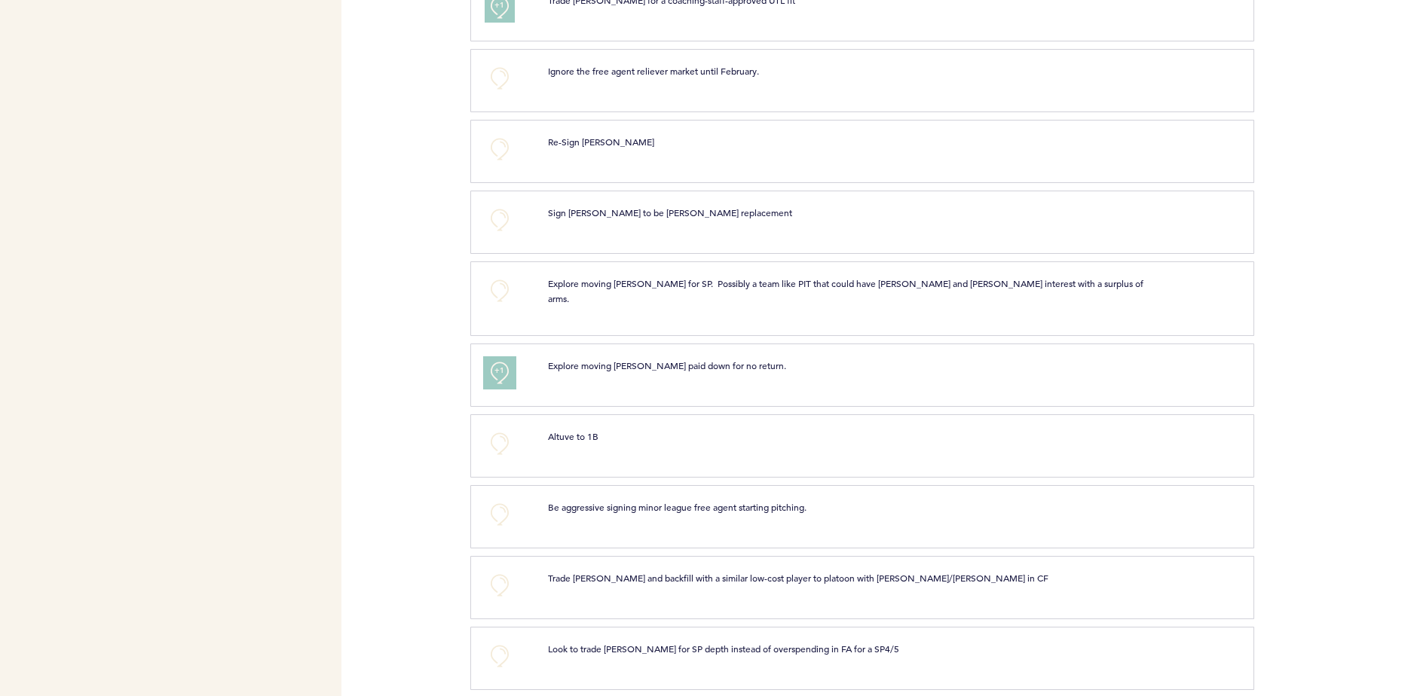
scroll to position [3269, 0]
click at [496, 501] on button "+0" at bounding box center [499, 513] width 30 height 30
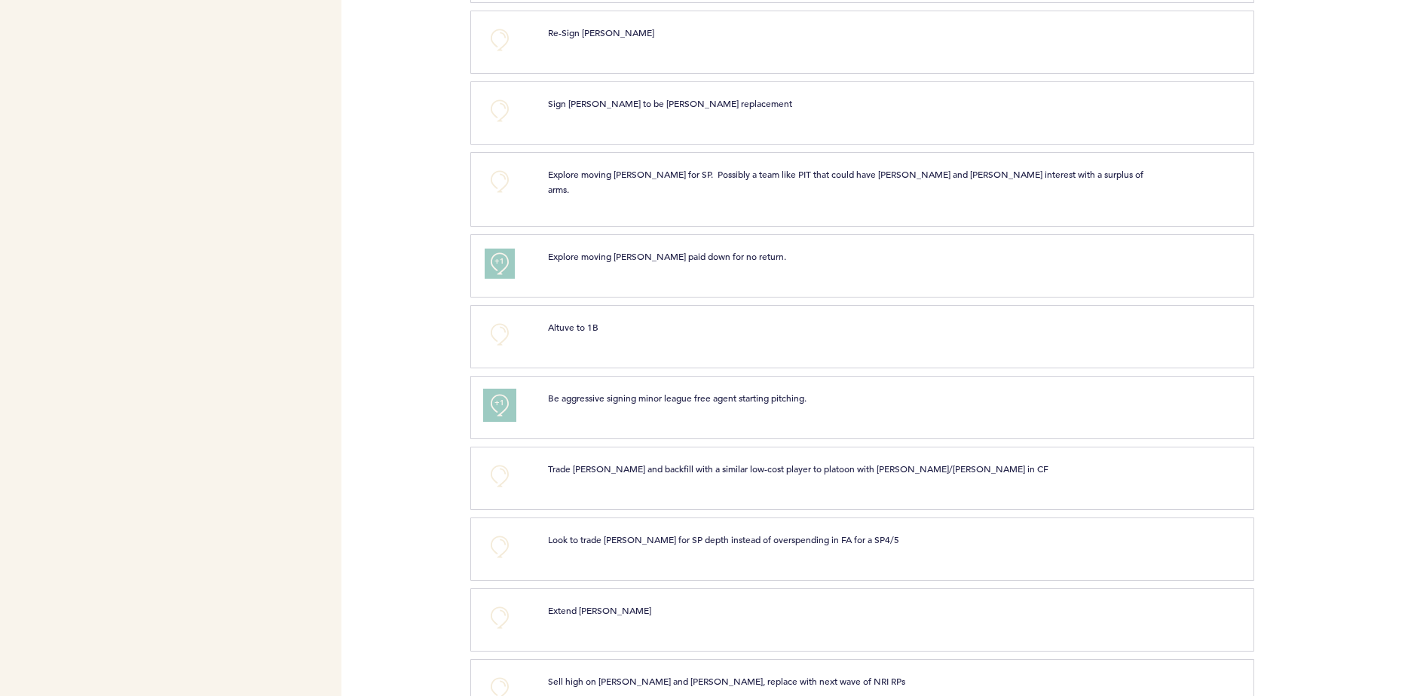
scroll to position [3376, 0]
click at [507, 532] on button "+0" at bounding box center [499, 547] width 30 height 30
click at [507, 532] on button "+1" at bounding box center [499, 547] width 30 height 30
click at [511, 603] on button "+0" at bounding box center [499, 618] width 30 height 30
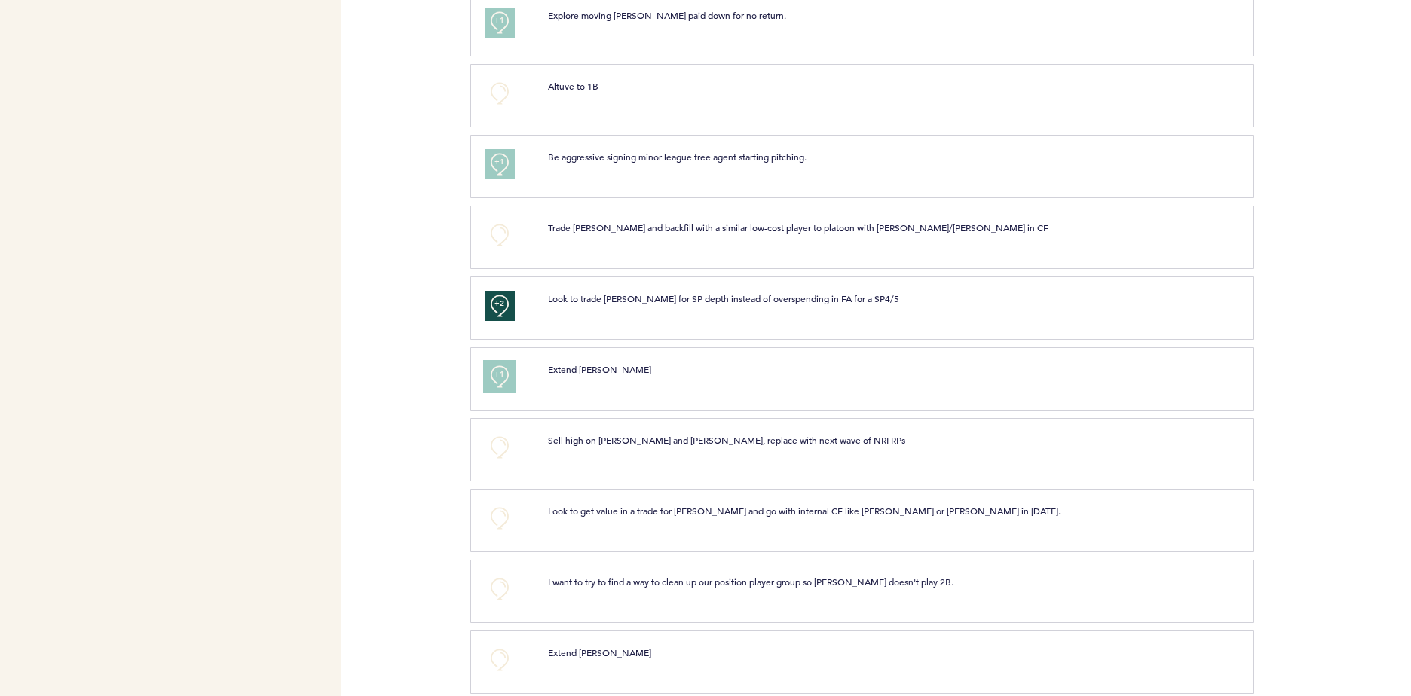
scroll to position [3617, 0]
click at [507, 645] on button "+0" at bounding box center [499, 660] width 30 height 30
click at [497, 505] on button "+0" at bounding box center [499, 518] width 30 height 30
click at [497, 509] on span "+1" at bounding box center [499, 516] width 11 height 15
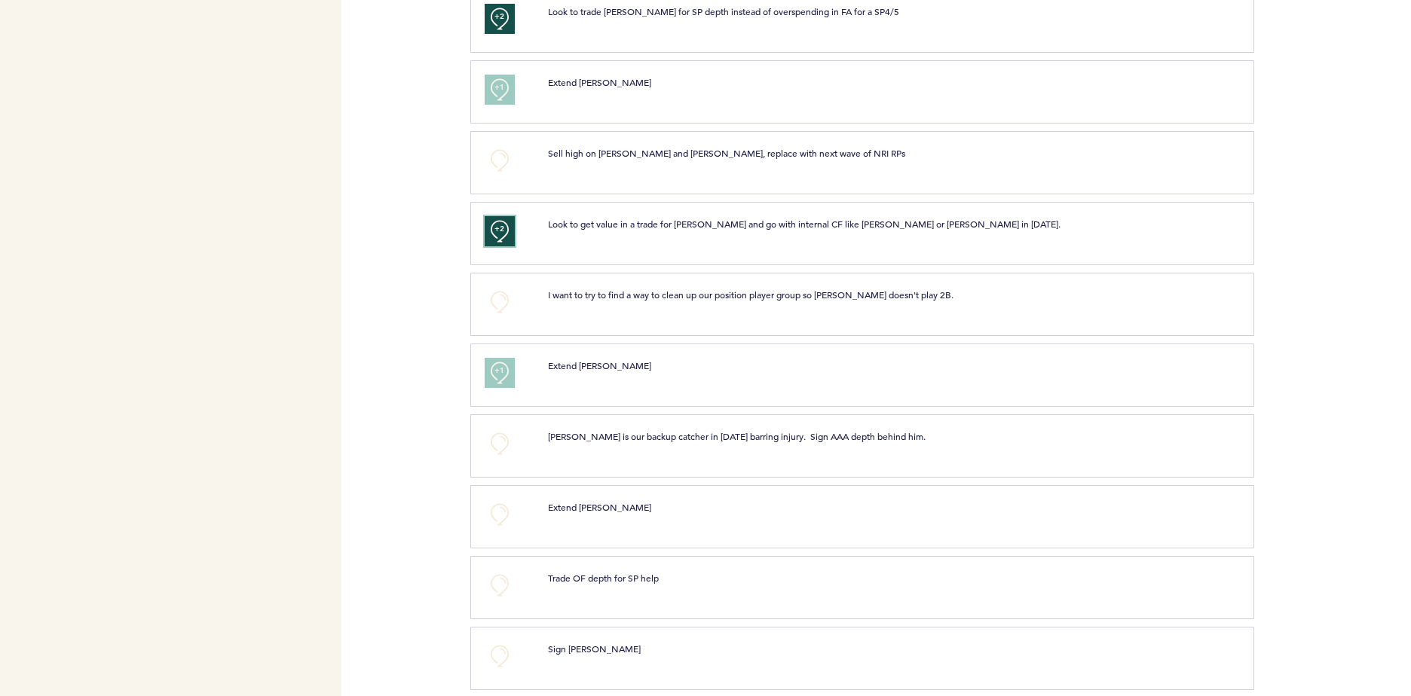
scroll to position [3904, 0]
click at [475, 436] on div "+0" at bounding box center [504, 444] width 63 height 30
click at [502, 433] on button "+0" at bounding box center [499, 444] width 30 height 30
click at [0, 0] on span "+0" at bounding box center [0, 0] width 0 height 0
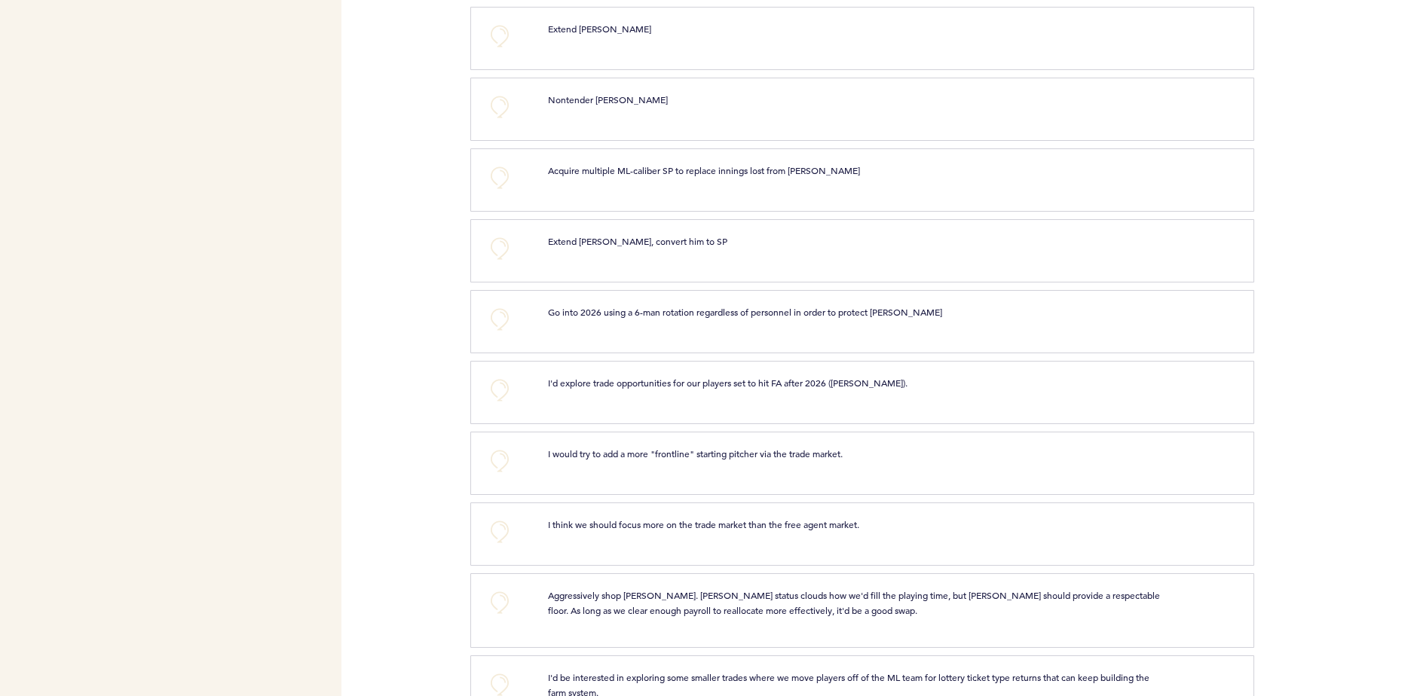
scroll to position [4597, 0]
click at [498, 445] on button "+0" at bounding box center [499, 460] width 30 height 30
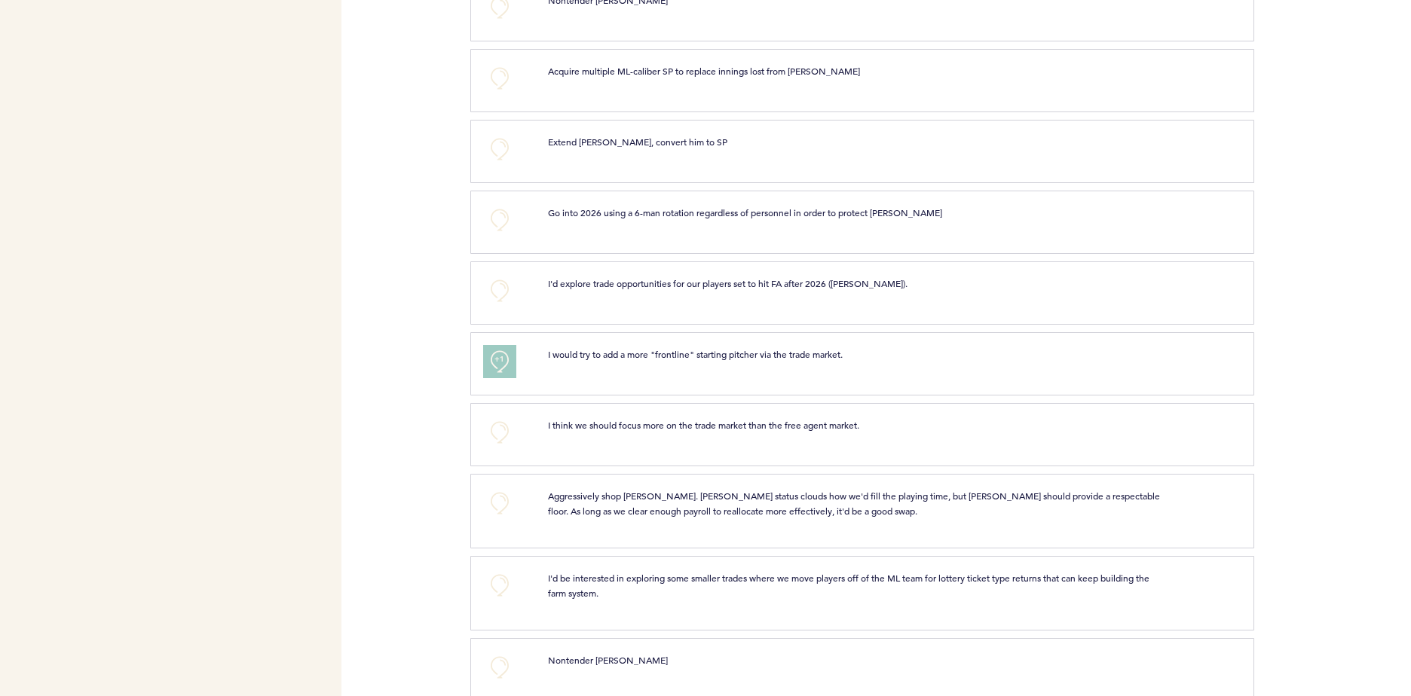
scroll to position [4696, 0]
click at [505, 501] on button "+0" at bounding box center [499, 503] width 30 height 30
click at [505, 501] on button "+1" at bounding box center [499, 503] width 30 height 30
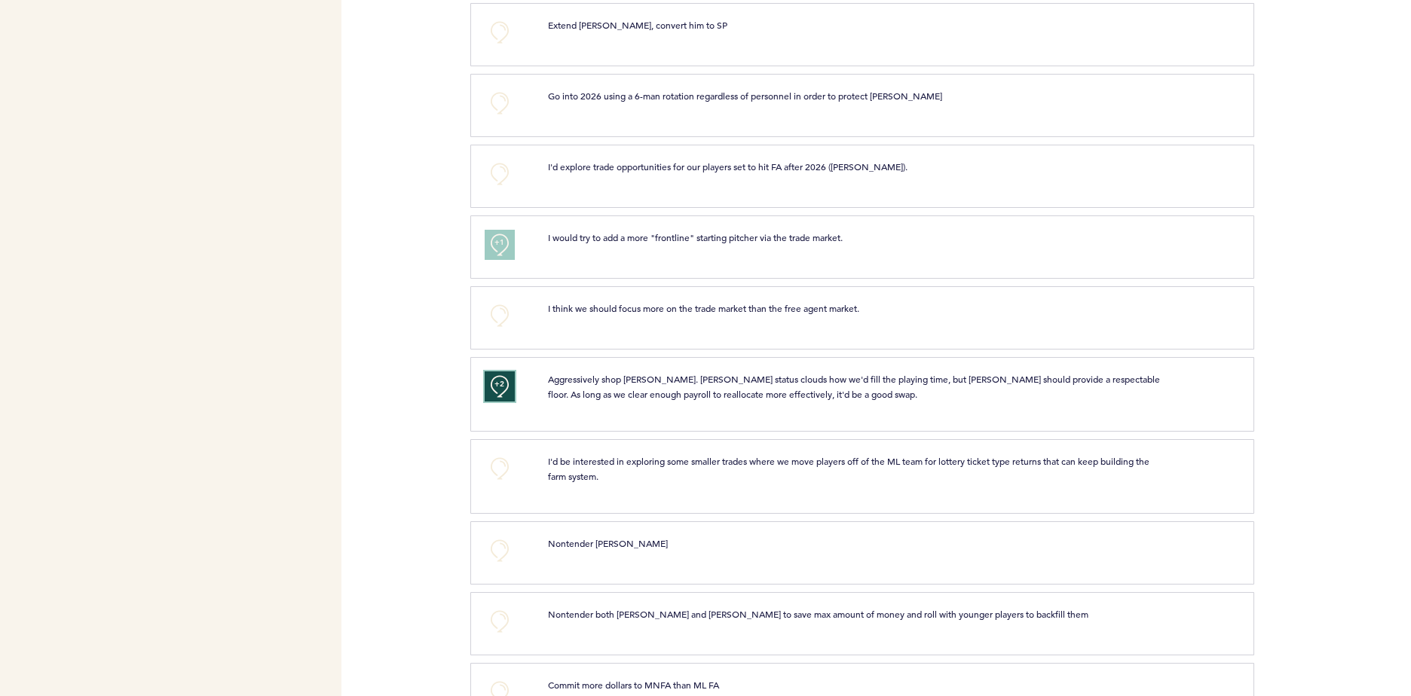
scroll to position [4813, 0]
click at [741, 576] on section "+0 Nontender [PERSON_NAME] clear submit" at bounding box center [940, 556] width 940 height 71
click at [503, 473] on div "+0" at bounding box center [504, 473] width 63 height 41
click at [500, 454] on button "+0" at bounding box center [499, 468] width 30 height 30
click at [499, 458] on span "+1" at bounding box center [499, 465] width 11 height 15
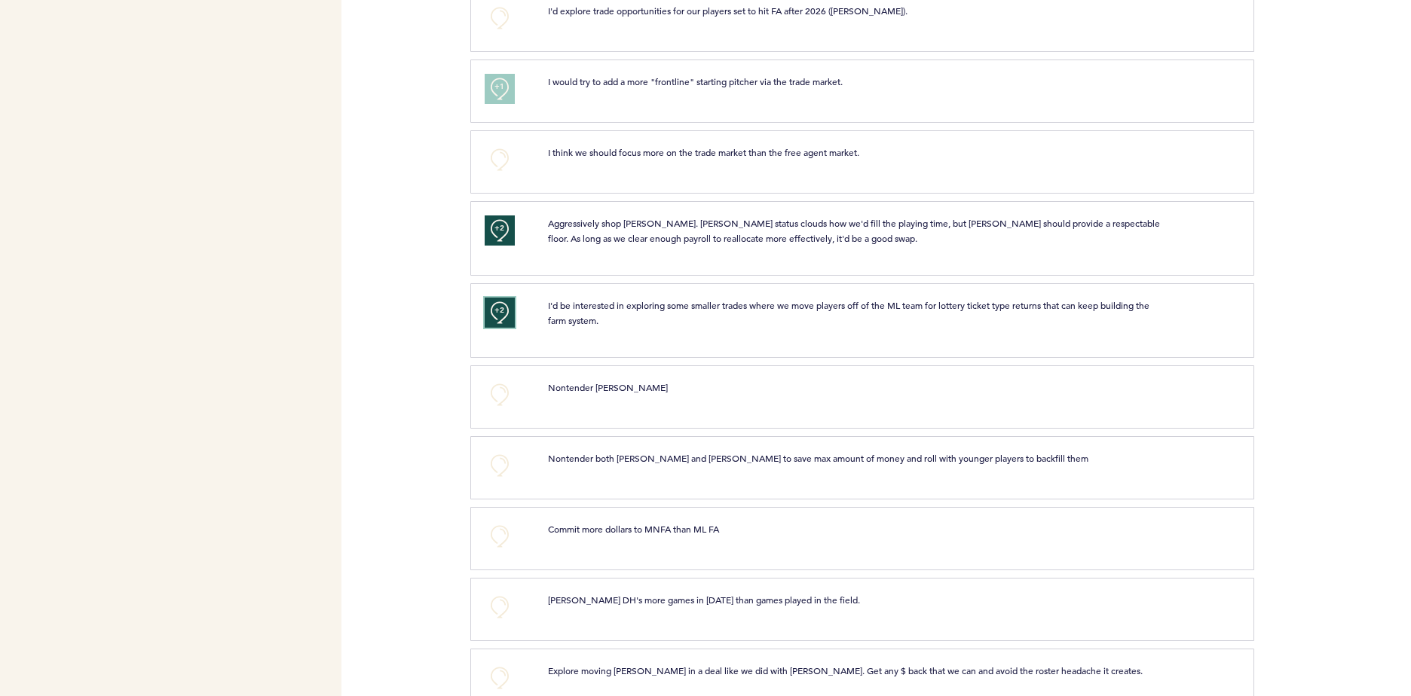
scroll to position [4967, 0]
click at [503, 387] on button "+0" at bounding box center [499, 396] width 30 height 30
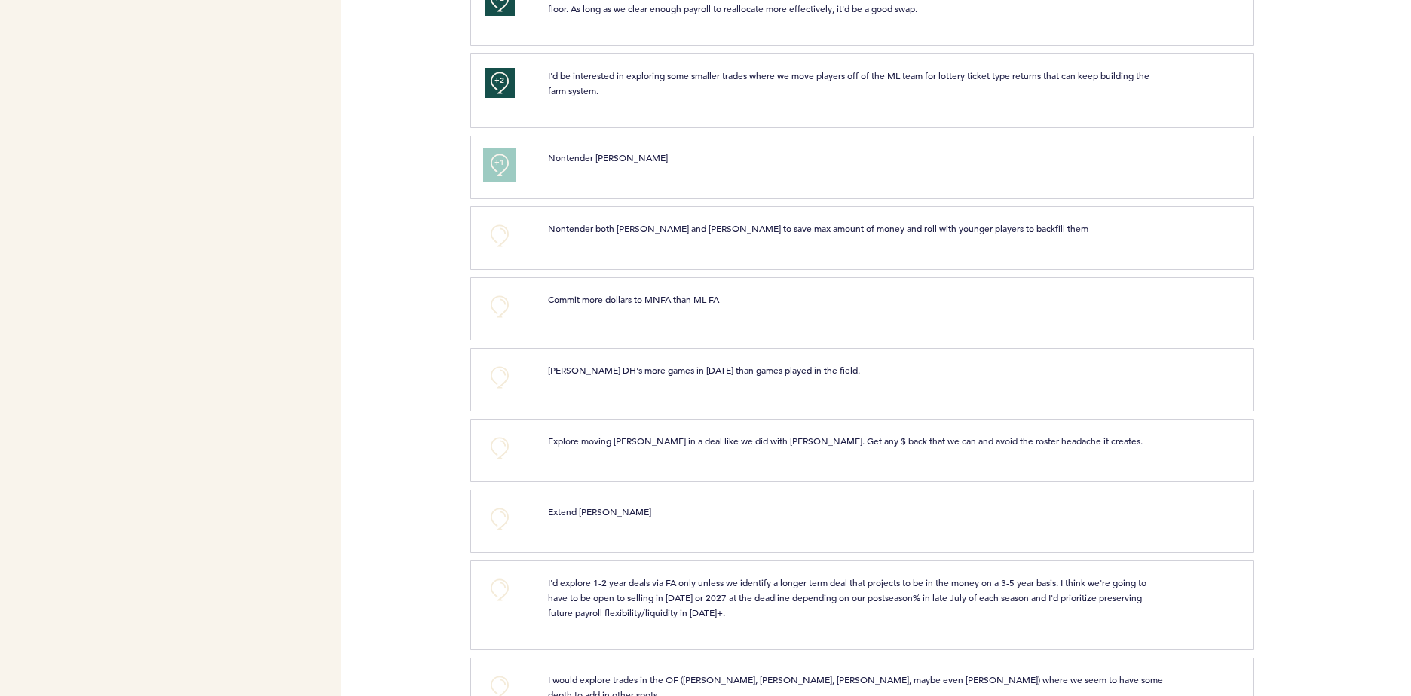
scroll to position [5233, 0]
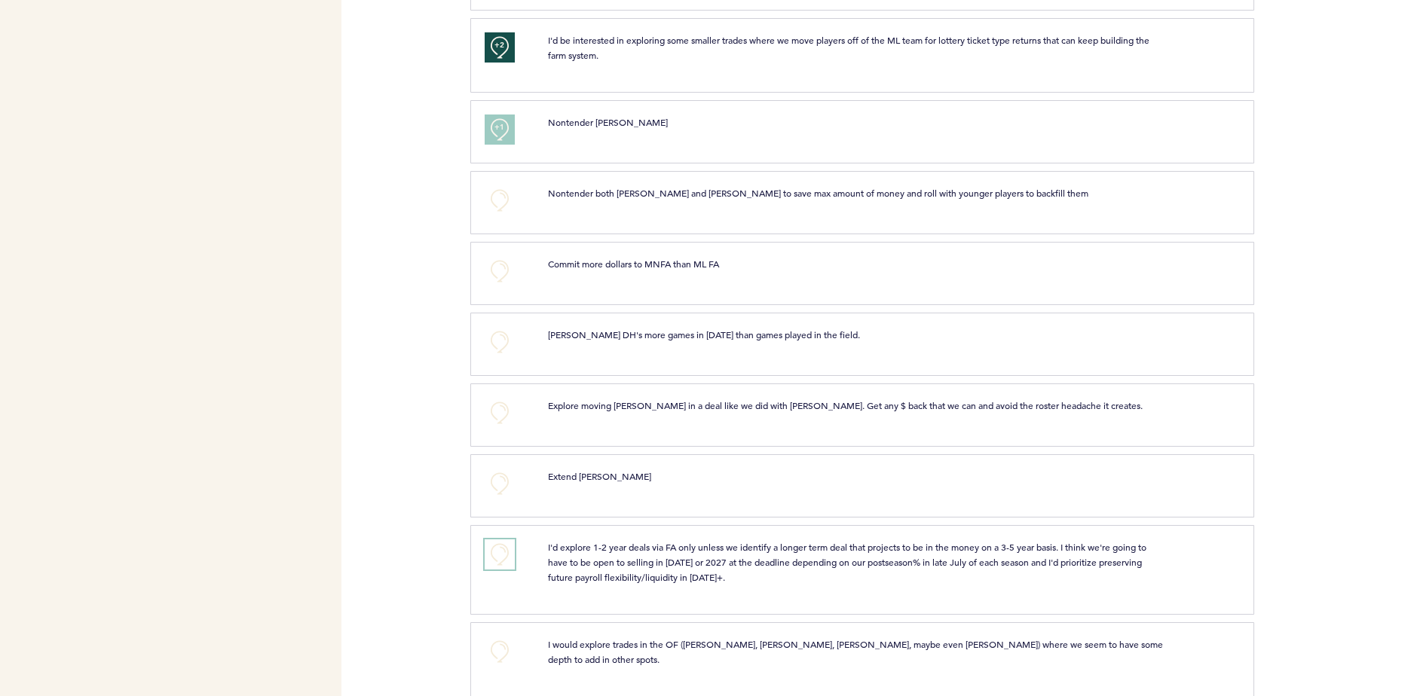
click at [501, 545] on button "+0" at bounding box center [499, 554] width 30 height 30
click at [0, 0] on span "+0" at bounding box center [0, 0] width 0 height 0
click at [488, 645] on button "+0" at bounding box center [499, 652] width 30 height 30
click at [495, 645] on span "+1" at bounding box center [499, 649] width 11 height 15
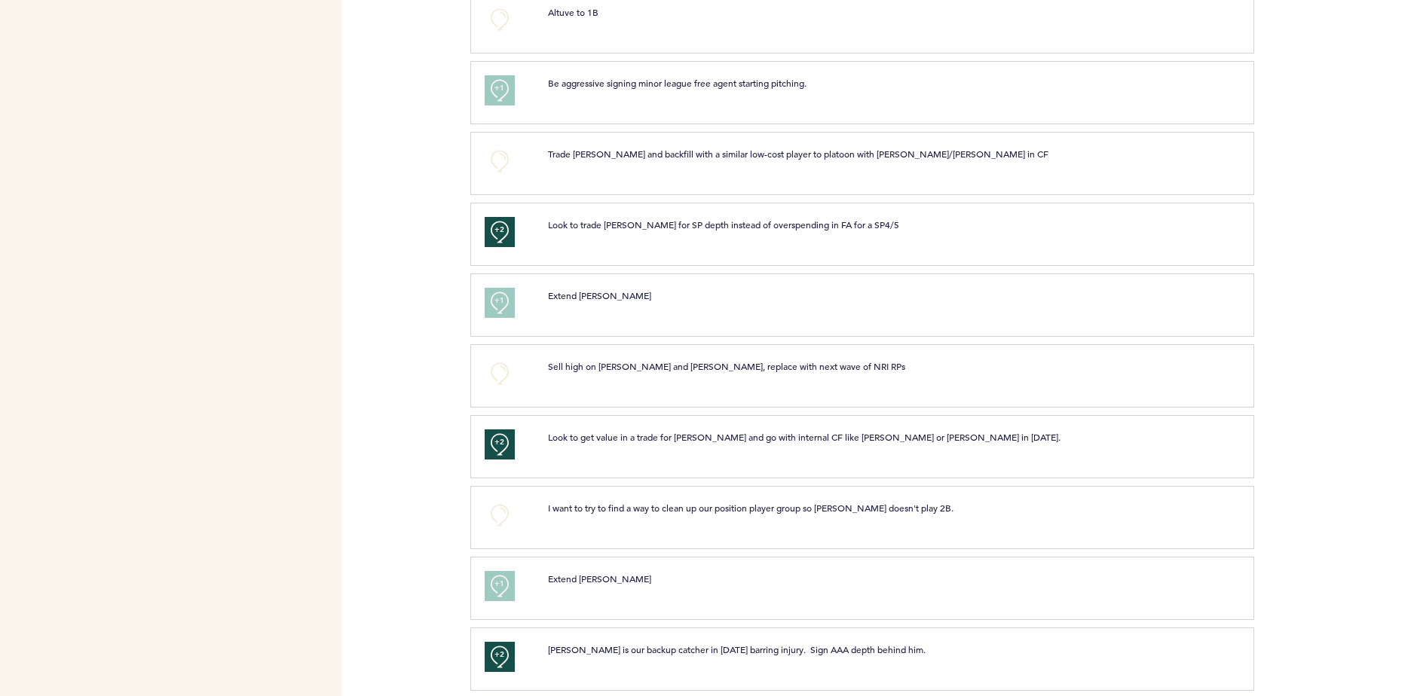
scroll to position [3691, 0]
click at [501, 577] on span "+1" at bounding box center [499, 584] width 11 height 15
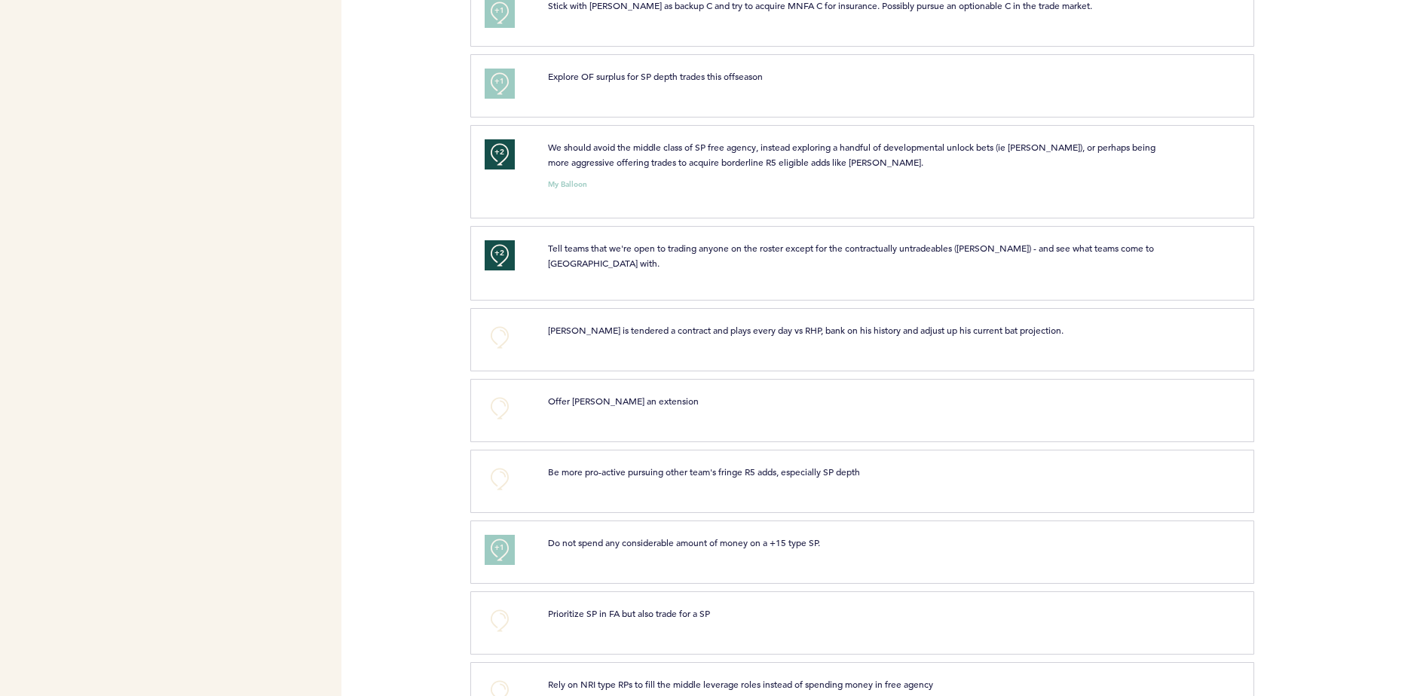
scroll to position [2202, 0]
click at [500, 401] on button "+0" at bounding box center [499, 409] width 30 height 30
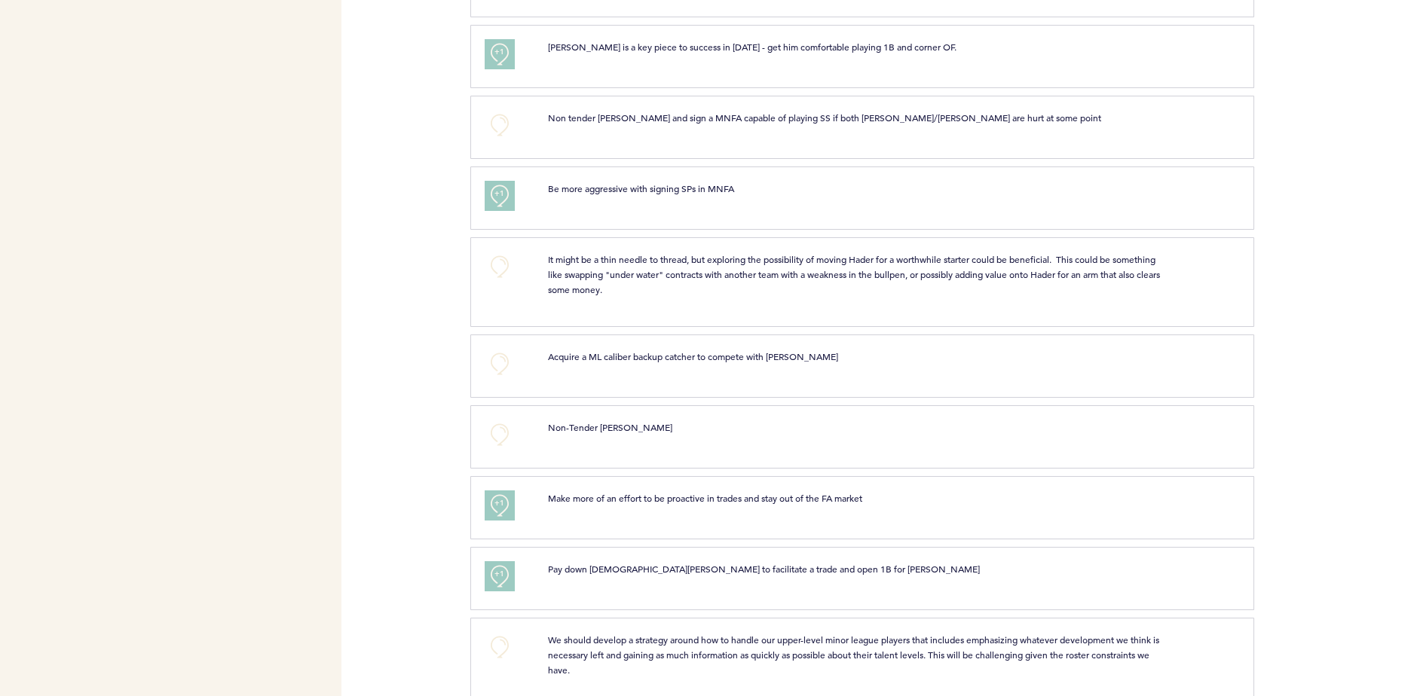
scroll to position [821, 0]
click at [498, 280] on button "+0" at bounding box center [499, 267] width 30 height 30
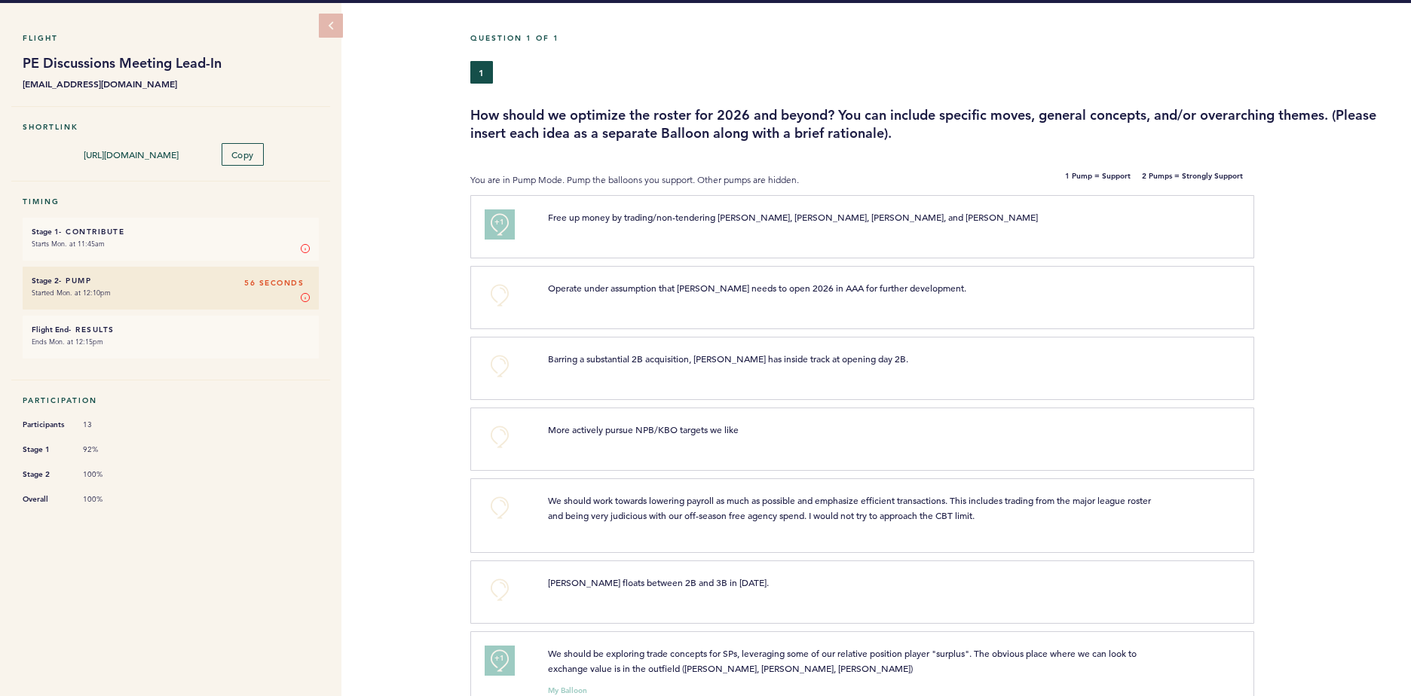
scroll to position [43, 0]
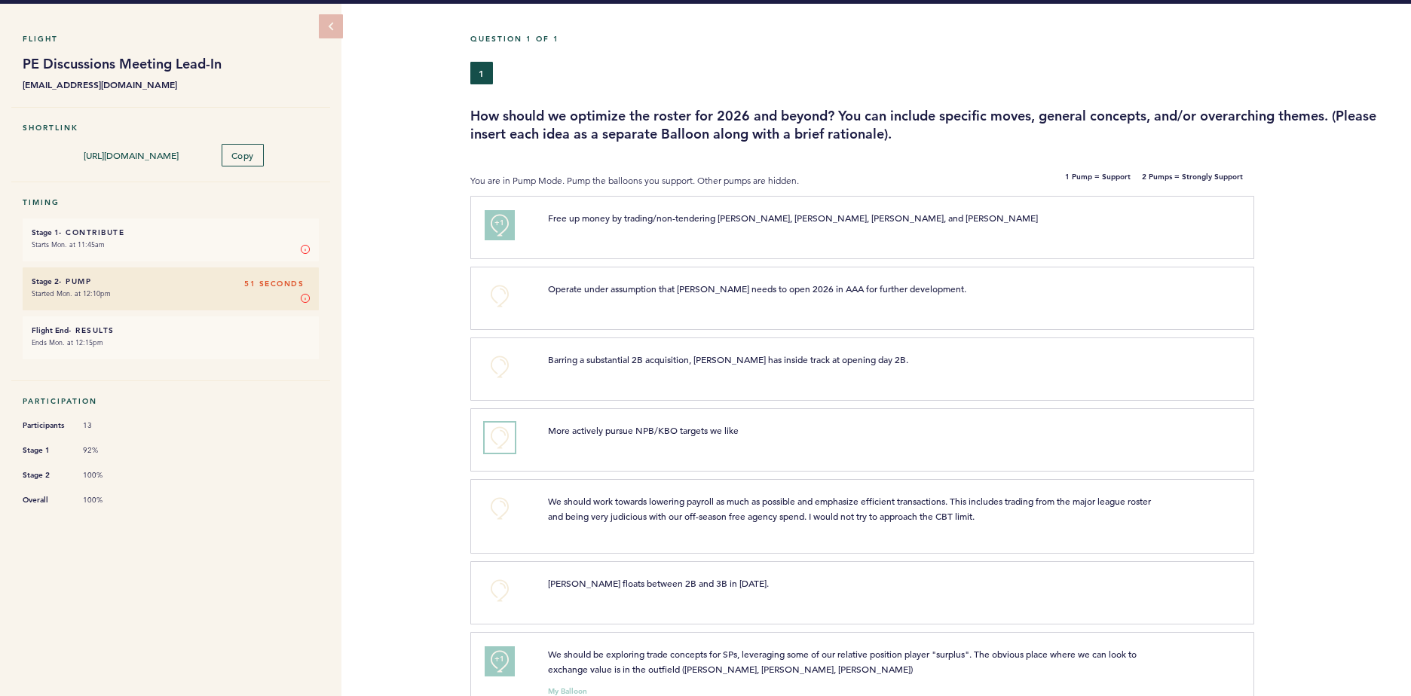
click at [500, 442] on button "+0" at bounding box center [499, 438] width 30 height 30
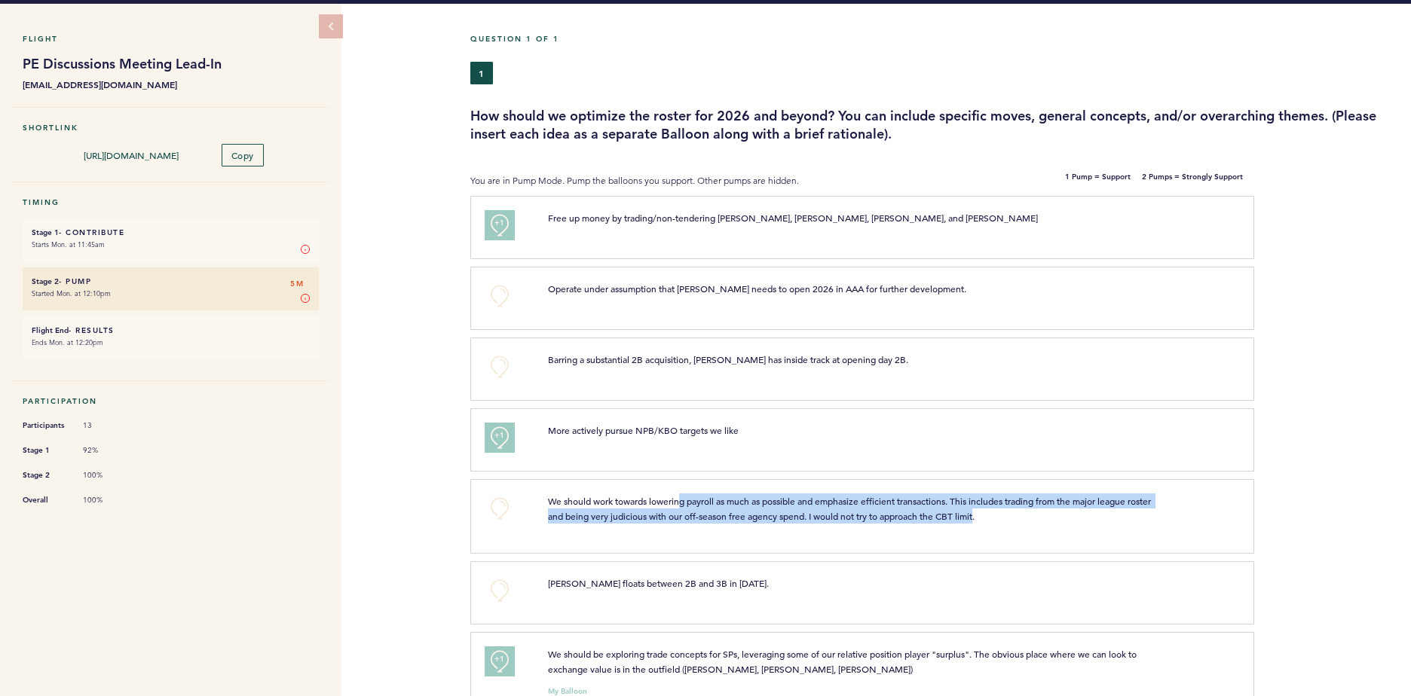
drag, startPoint x: 681, startPoint y: 500, endPoint x: 978, endPoint y: 523, distance: 297.8
click at [978, 523] on div "We should work towards lowering payroll as much as possible and emphasize effic…" at bounding box center [885, 514] width 698 height 41
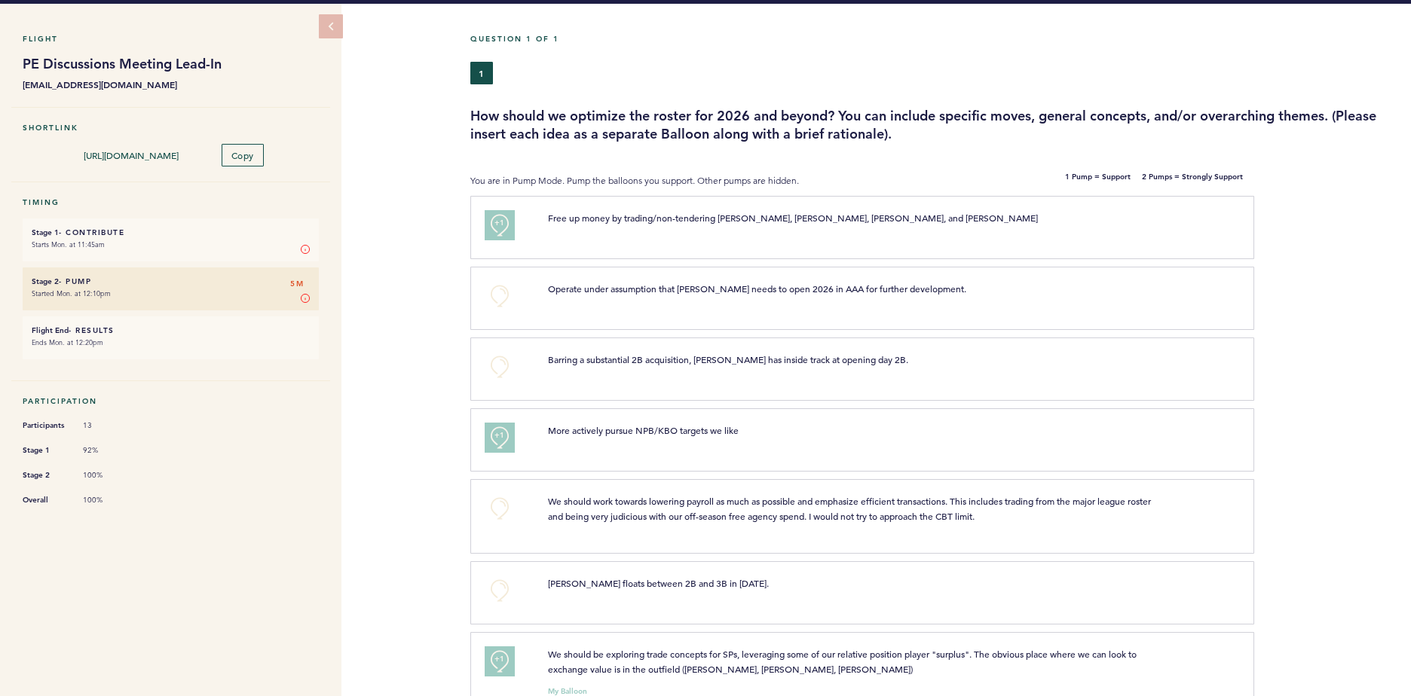
drag, startPoint x: 978, startPoint y: 523, endPoint x: 827, endPoint y: 461, distance: 162.9
click at [827, 461] on div "+1 More actively pursue NPB/KBO targets we like clear submit" at bounding box center [862, 439] width 784 height 63
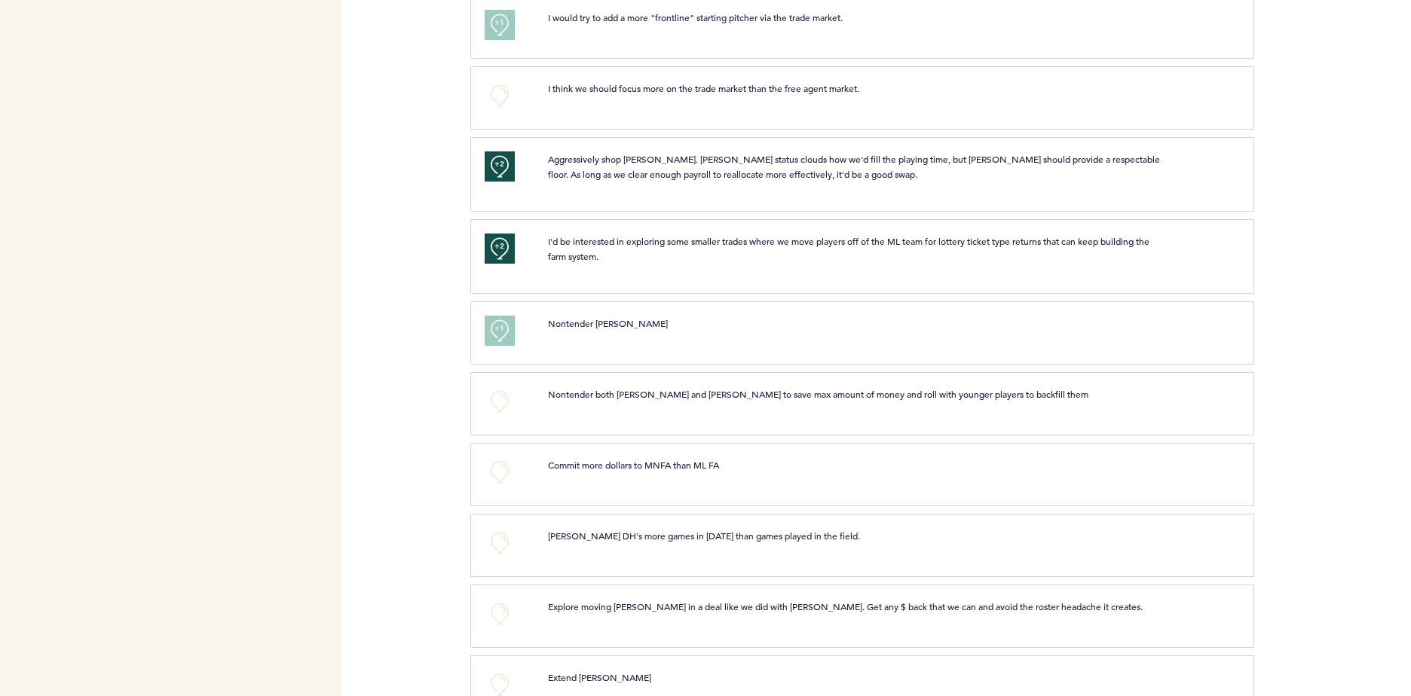
scroll to position [5233, 0]
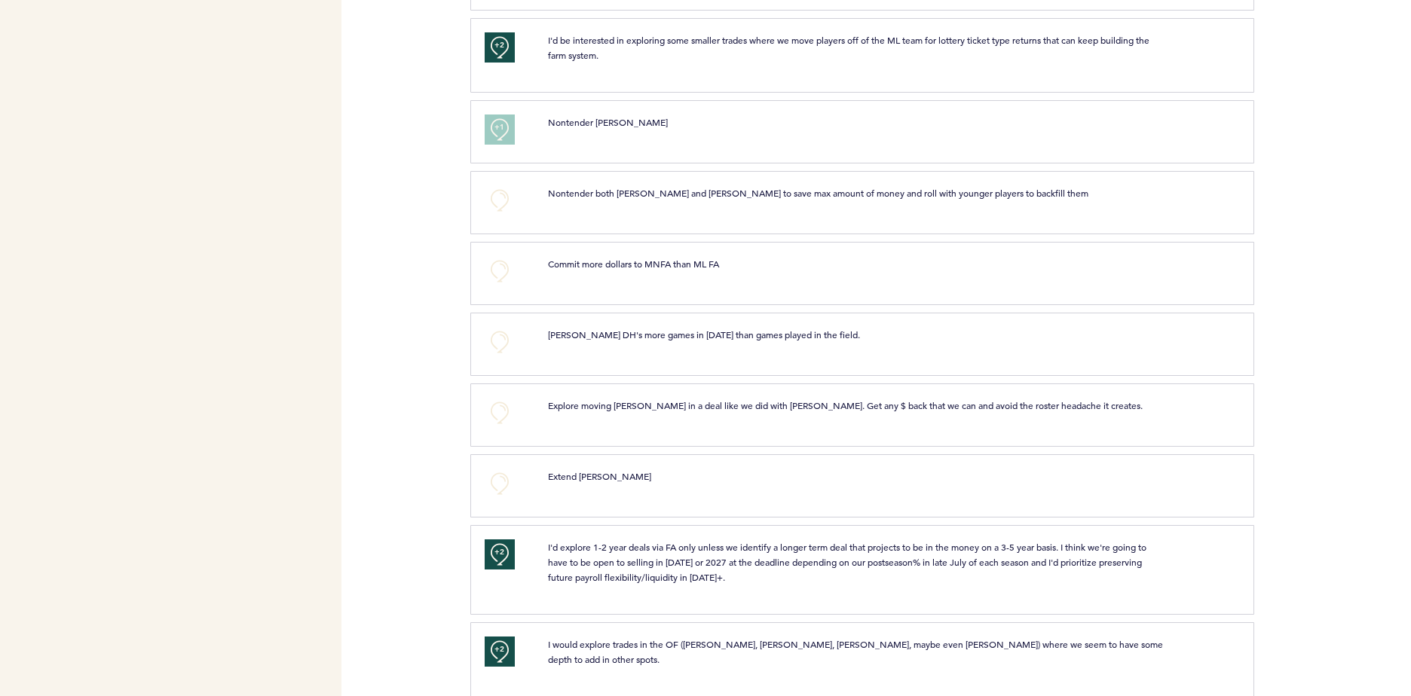
click at [508, 420] on div "+0 Explore moving [PERSON_NAME] in a deal like we did with [PERSON_NAME]. Get a…" at bounding box center [862, 415] width 784 height 63
click at [505, 408] on button "+0" at bounding box center [499, 413] width 30 height 30
click at [507, 403] on button "+1" at bounding box center [499, 413] width 30 height 30
click at [507, 403] on button "+2" at bounding box center [499, 413] width 30 height 30
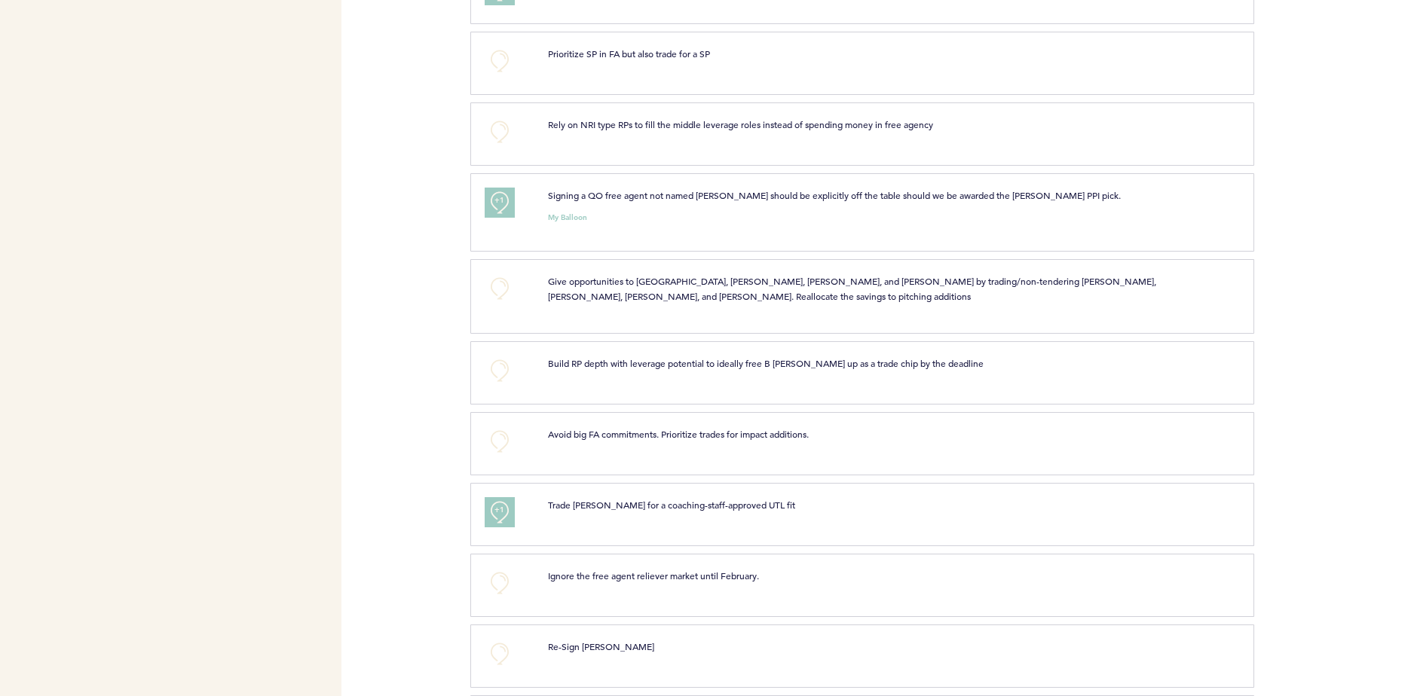
scroll to position [2756, 0]
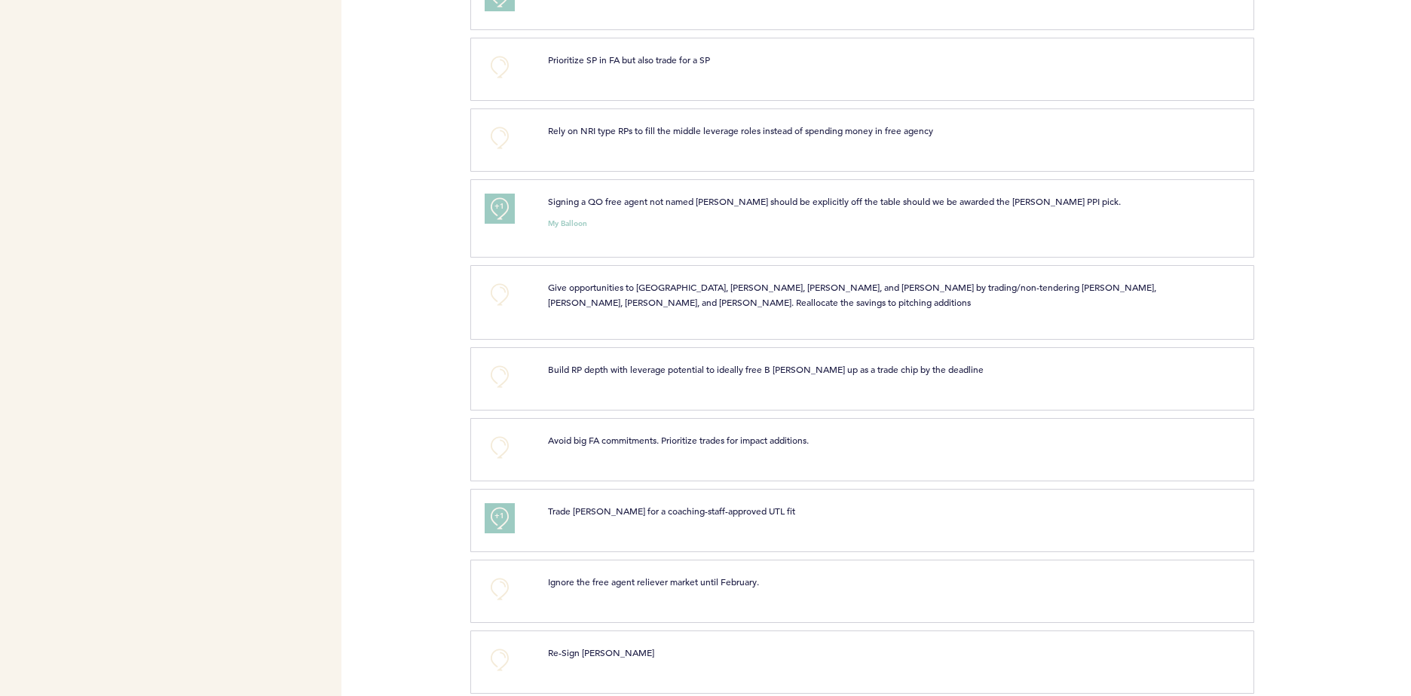
click at [695, 391] on div "+0 Build RP depth with leverage potential to ideally free B [PERSON_NAME] up as…" at bounding box center [862, 378] width 784 height 63
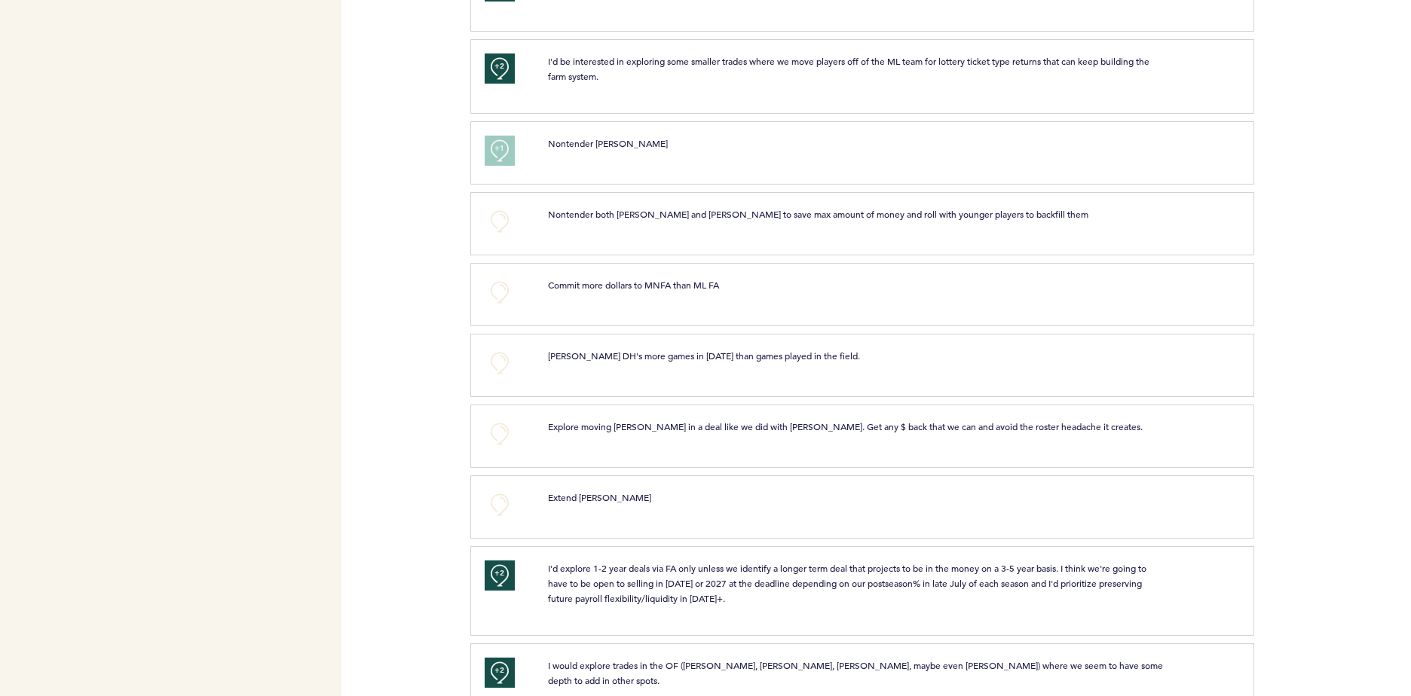
scroll to position [5212, 0]
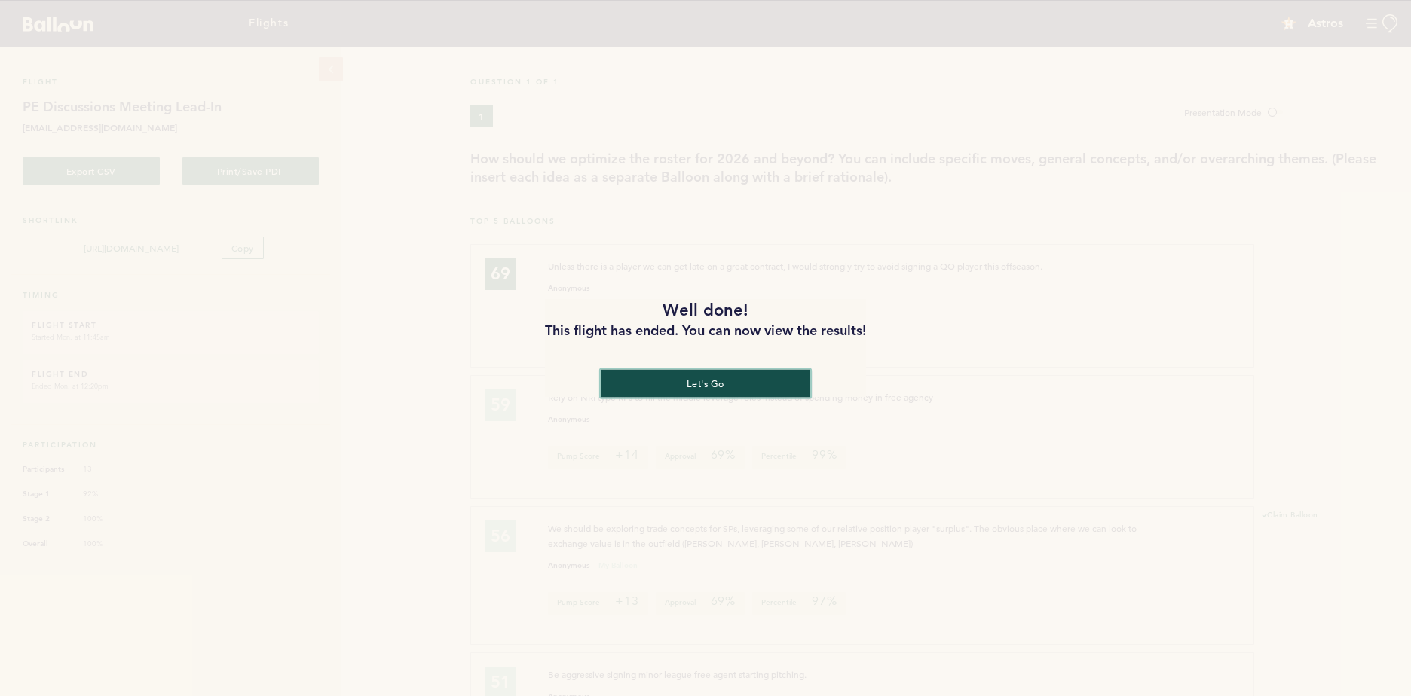
click at [769, 380] on button "let's go" at bounding box center [705, 383] width 209 height 28
